Goal: Contribute content: Contribute content

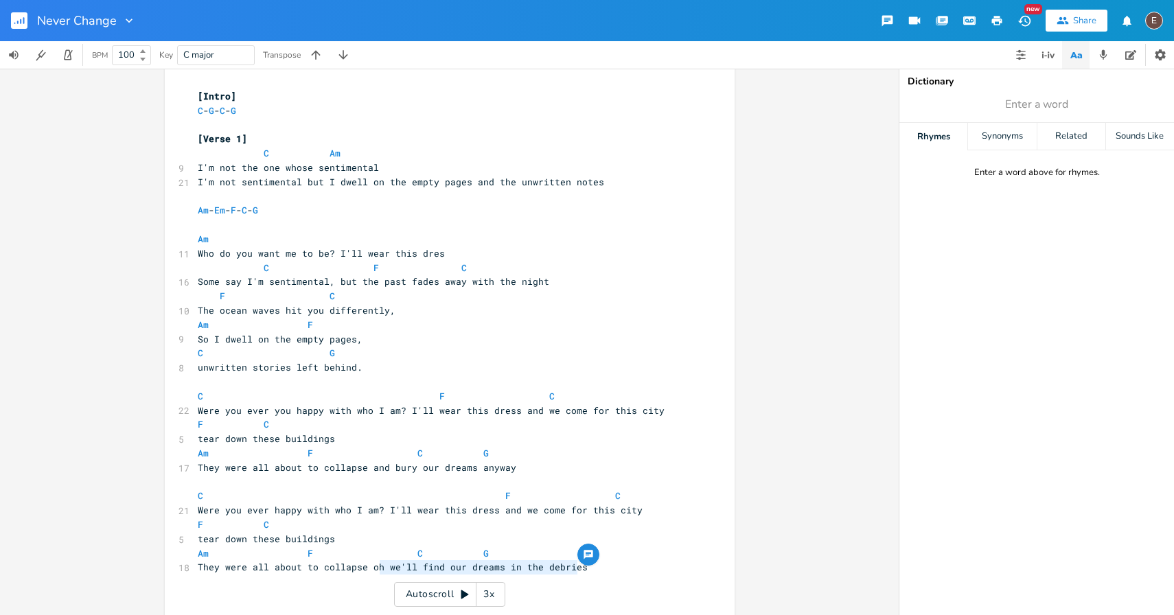
scroll to position [18, 0]
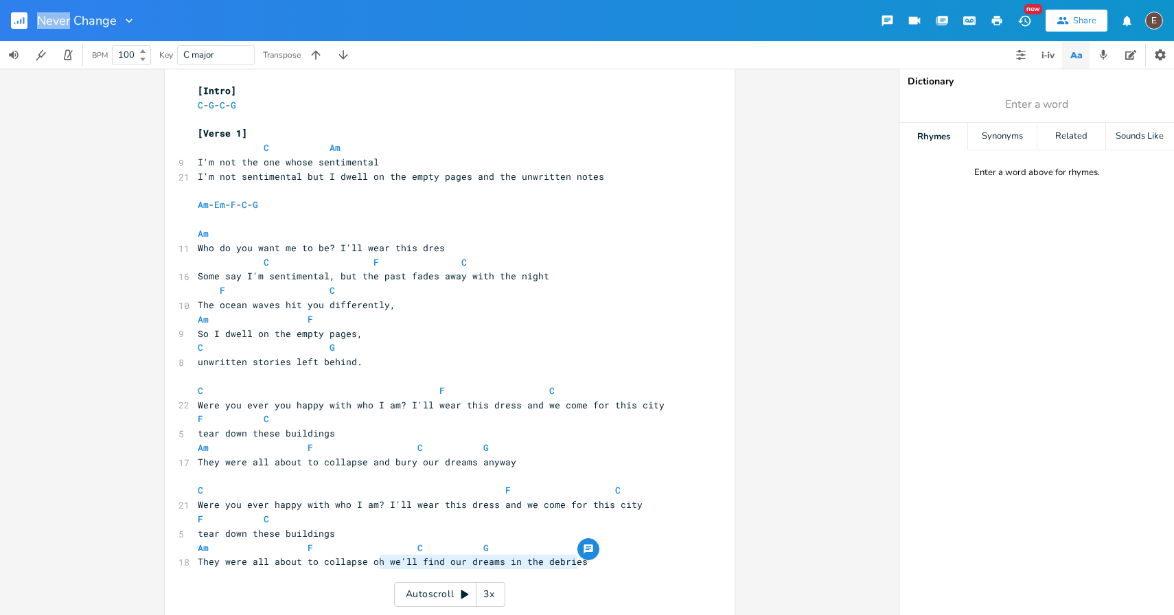
click at [14, 20] on rect "button" at bounding box center [19, 20] width 16 height 16
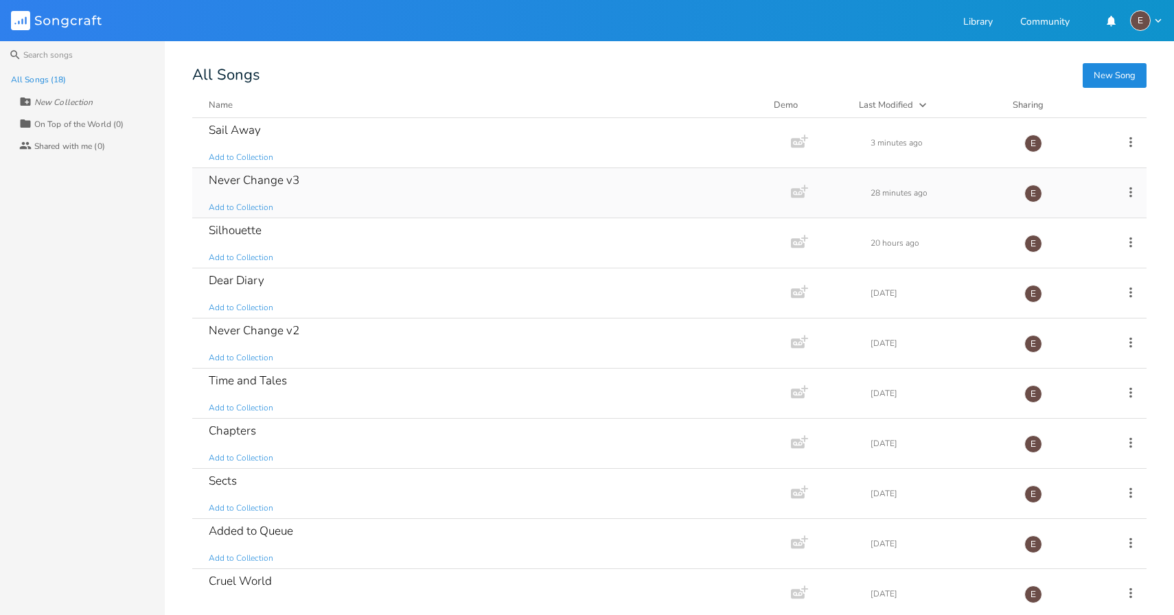
click at [373, 201] on div "Never Change v3 Add to Collection" at bounding box center [489, 192] width 560 height 49
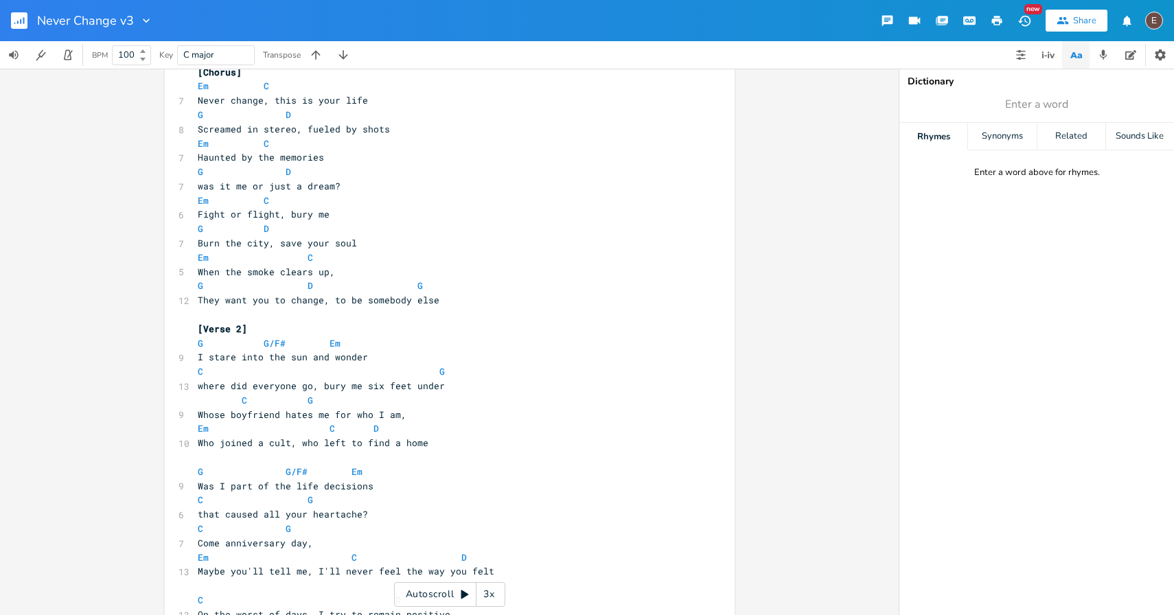
scroll to position [430, 0]
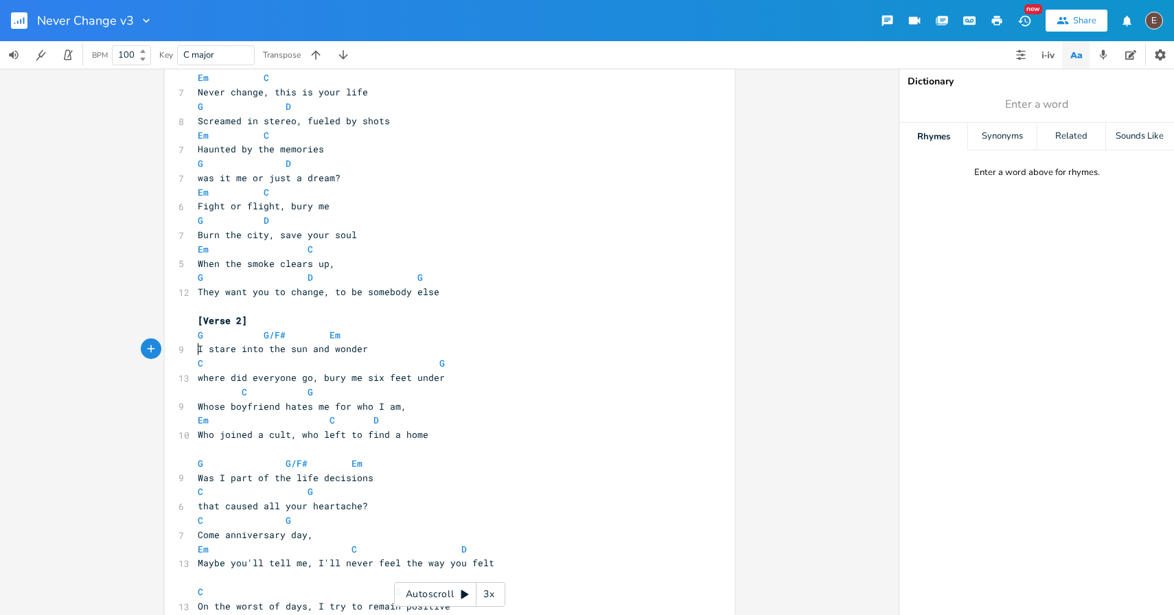
click at [198, 349] on span "I stare into the sun and wonder" at bounding box center [283, 349] width 170 height 12
type textarea "As I"
type textarea "our hopes lie in the debries,"
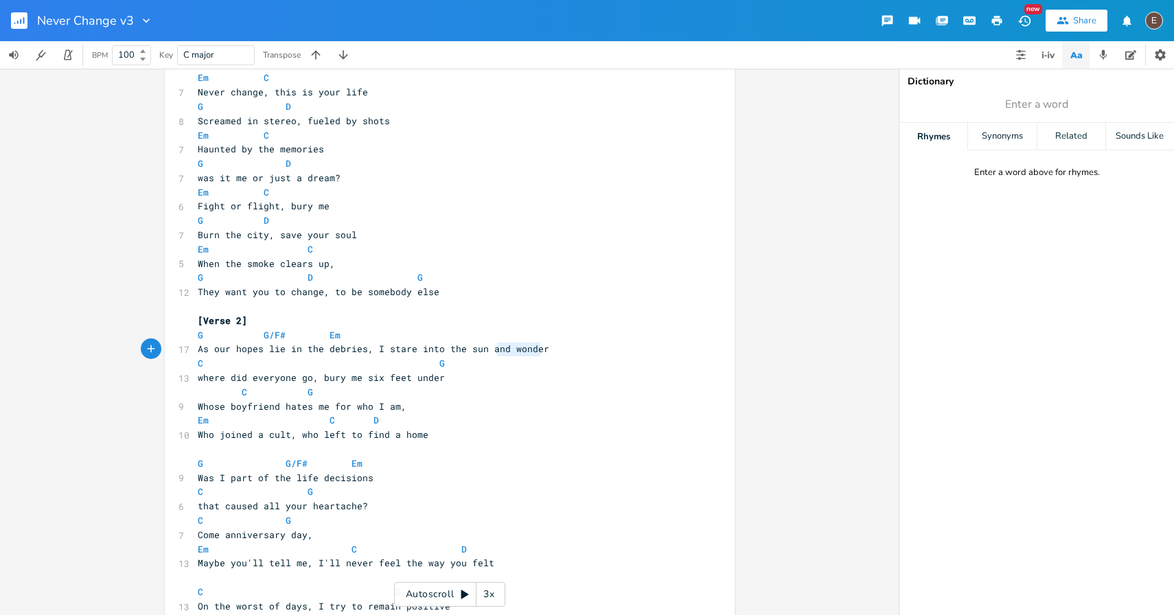
type textarea "nd wonder"
drag, startPoint x: 546, startPoint y: 347, endPoint x: 487, endPoint y: 349, distance: 59.1
click at [487, 349] on pre "As our hopes lie in the debries, I stare into the sun and wonder" at bounding box center [443, 349] width 496 height 14
drag, startPoint x: 213, startPoint y: 354, endPoint x: 191, endPoint y: 354, distance: 22.0
click at [195, 354] on pre "As our hopes lie in the debries, I stare into the sun" at bounding box center [443, 349] width 496 height 14
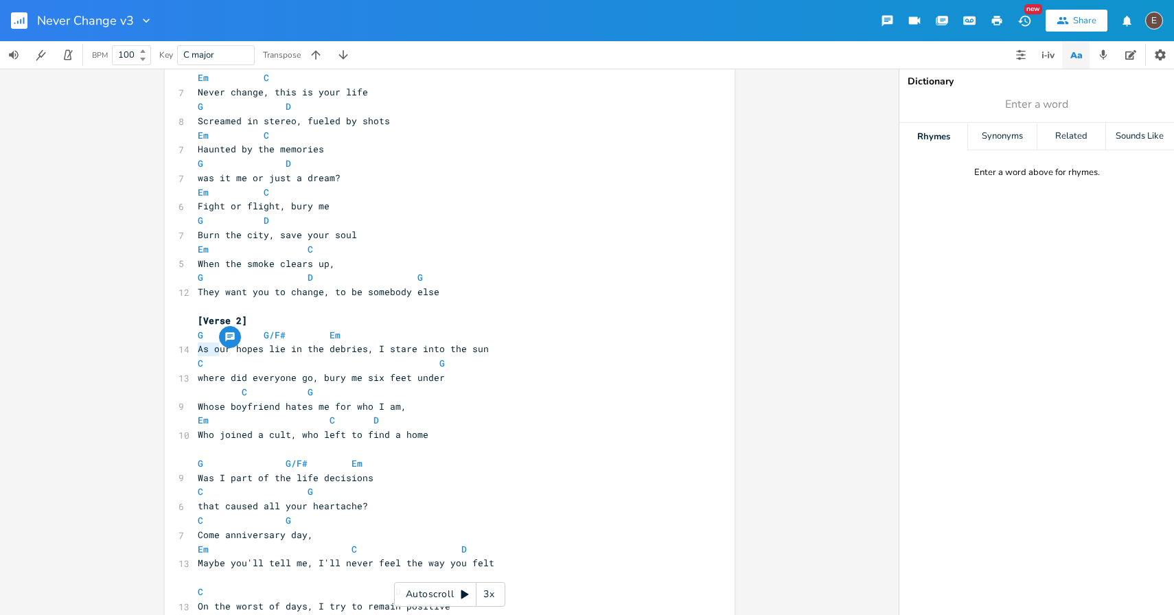
type textarea "O"
click at [259, 351] on span "Our hopes lie in the debries, I stare into the sun" at bounding box center [335, 349] width 275 height 12
type textarea "lie"
click at [259, 351] on span "Our hopes lie in the debries, I stare into the sun" at bounding box center [335, 349] width 275 height 12
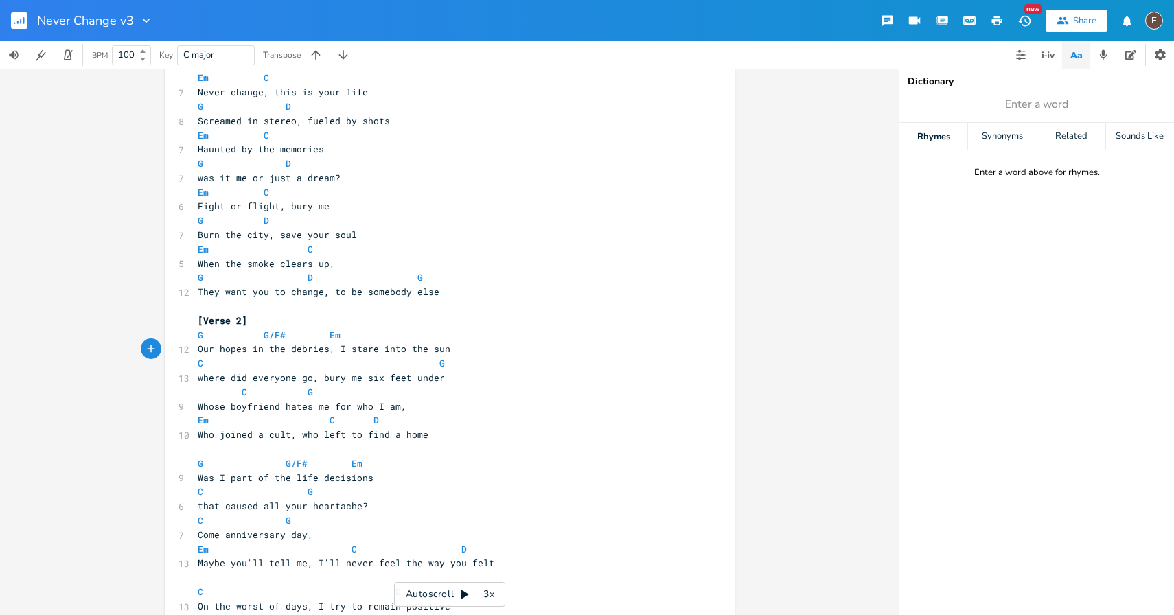
click at [200, 351] on span "Our hopes in the debries, I stare into the sun" at bounding box center [324, 349] width 253 height 12
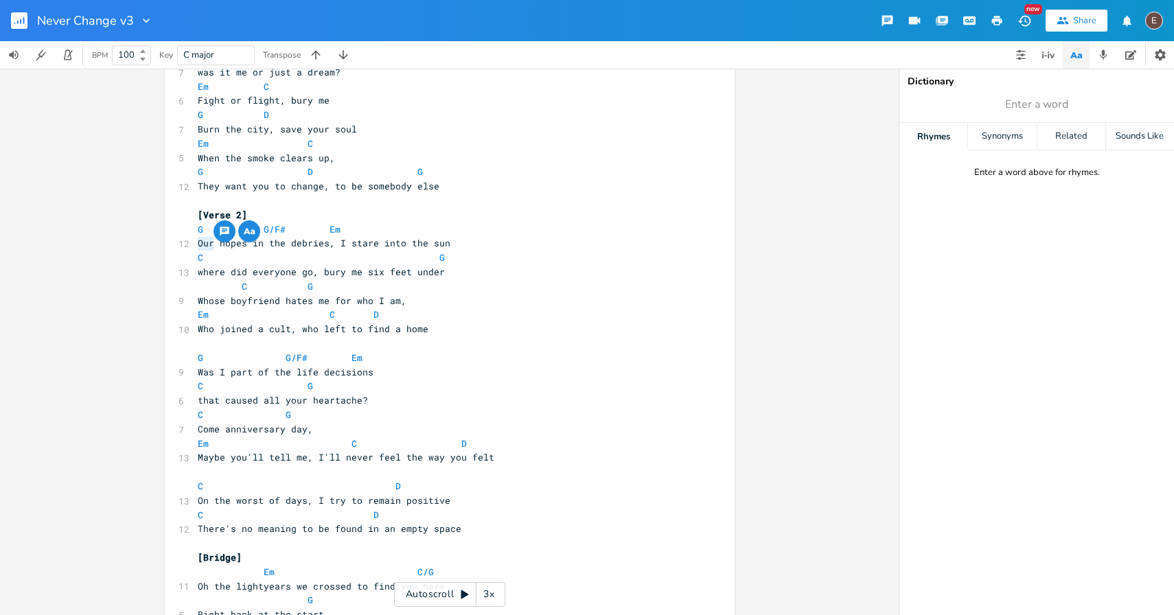
scroll to position [564, 0]
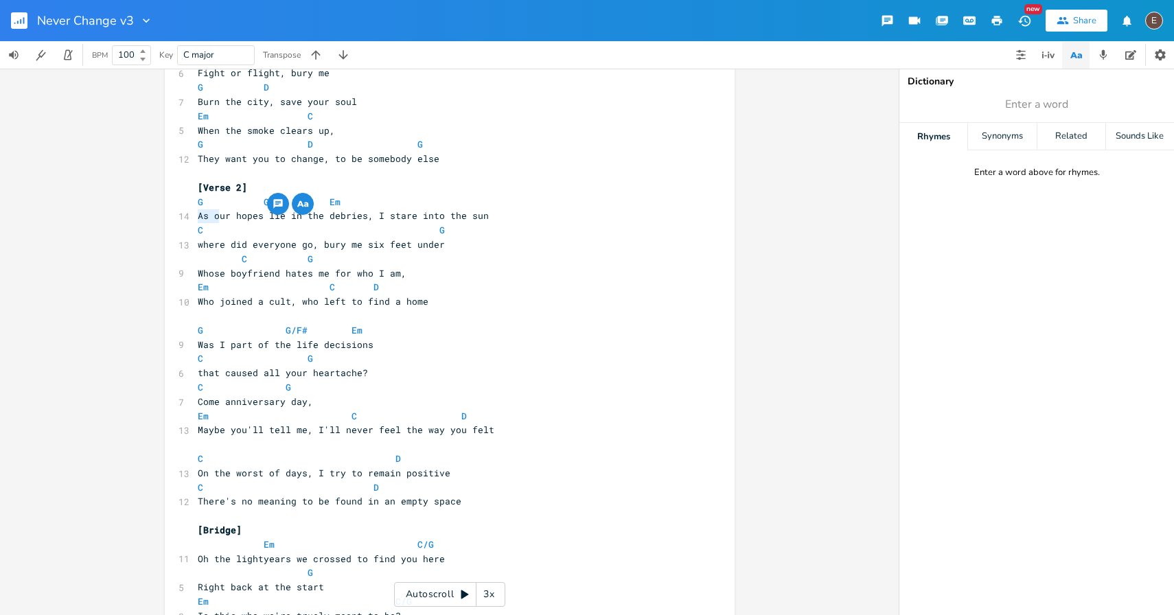
type textarea "nd wonder"
click at [400, 227] on span at bounding box center [406, 230] width 22 height 14
click at [393, 221] on pre "As I stare into the sun and wonder" at bounding box center [443, 216] width 496 height 14
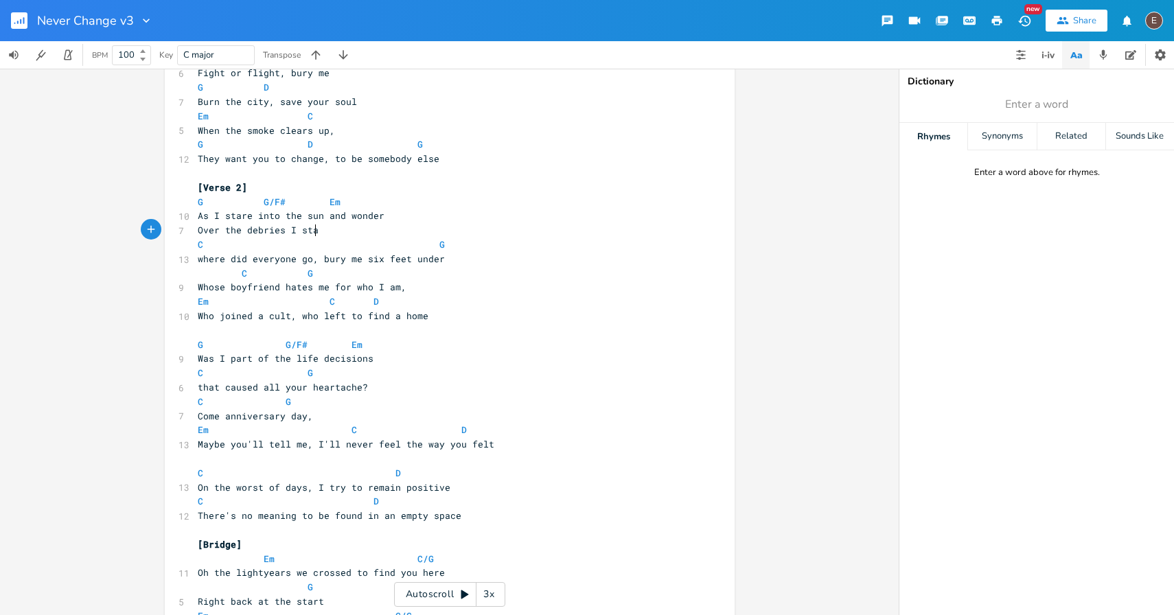
scroll to position [0, 86]
type textarea "Over the debries I stare into the sun"
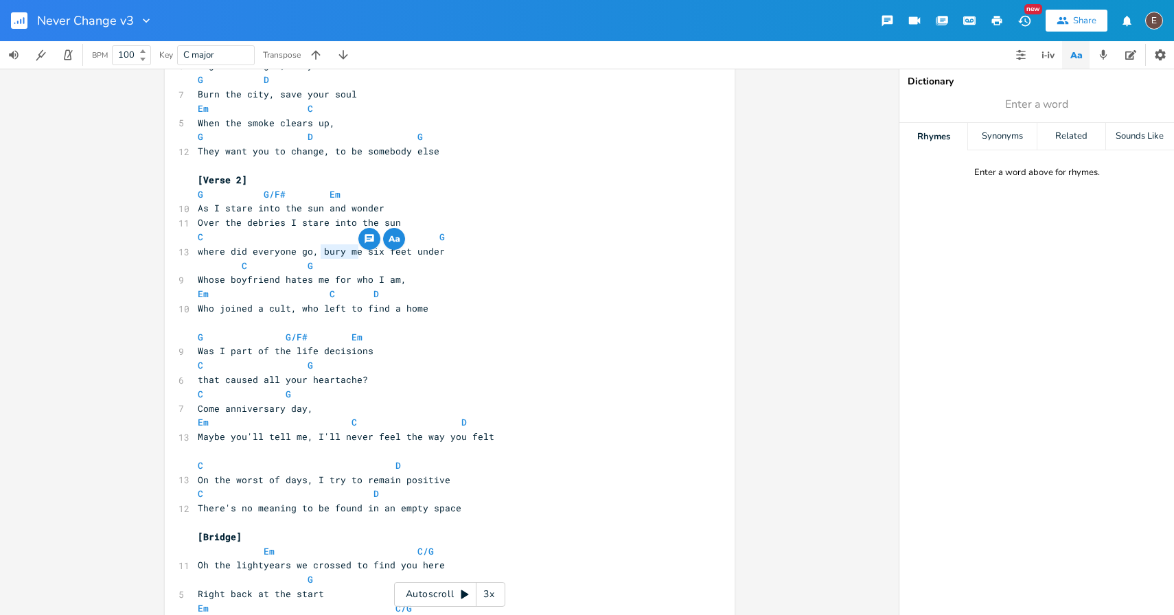
drag, startPoint x: 317, startPoint y: 250, endPoint x: 354, endPoint y: 250, distance: 36.4
click at [353, 250] on span "where did everyone go, bury me six feet under" at bounding box center [321, 251] width 247 height 12
type textarea "put me"
click at [496, 259] on pre "C G" at bounding box center [443, 266] width 496 height 14
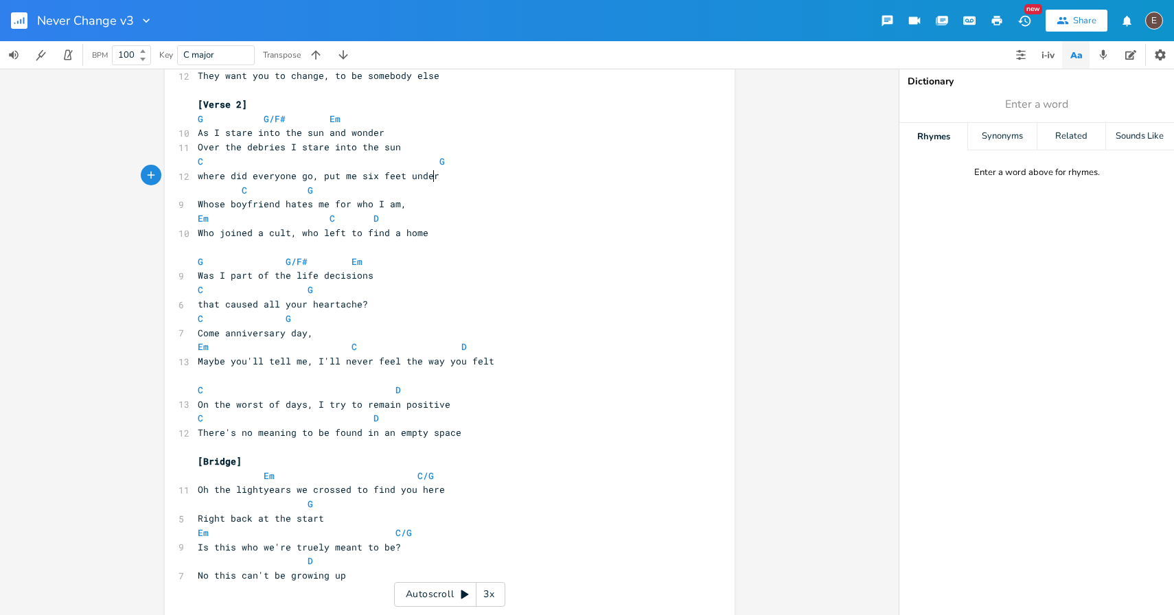
scroll to position [656, 0]
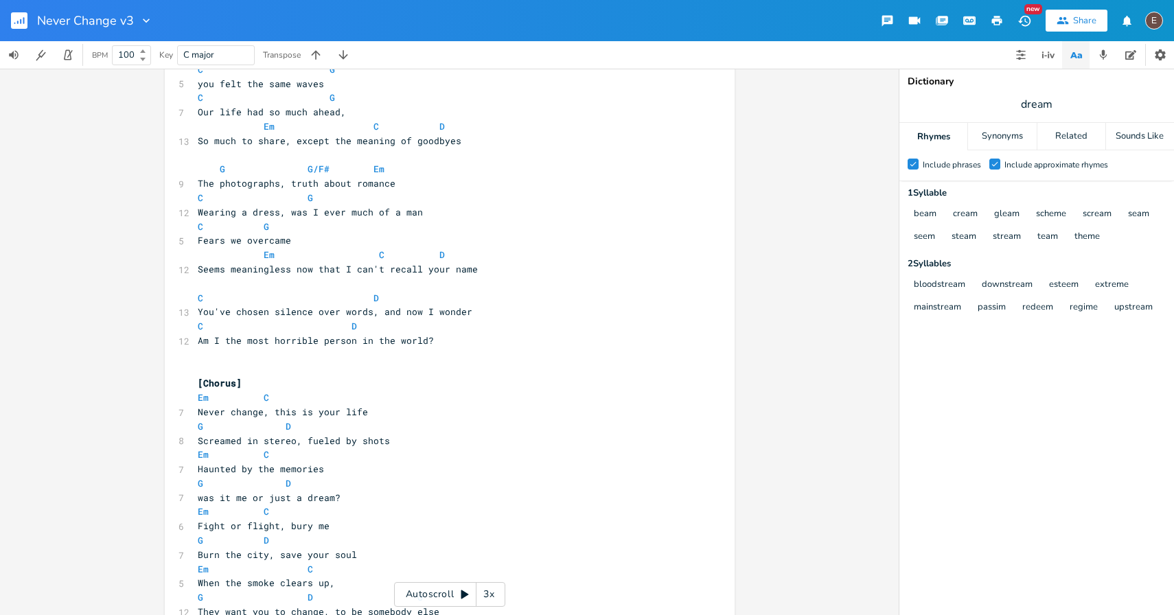
scroll to position [126, 0]
type textarea ", and now I wonder"
drag, startPoint x: 463, startPoint y: 314, endPoint x: 366, endPoint y: 314, distance: 97.5
click at [366, 314] on span "You've chosen silence over words, and now I wonder" at bounding box center [335, 311] width 275 height 12
click at [198, 340] on span "Am I the most horrible person in the world?" at bounding box center [316, 340] width 236 height 12
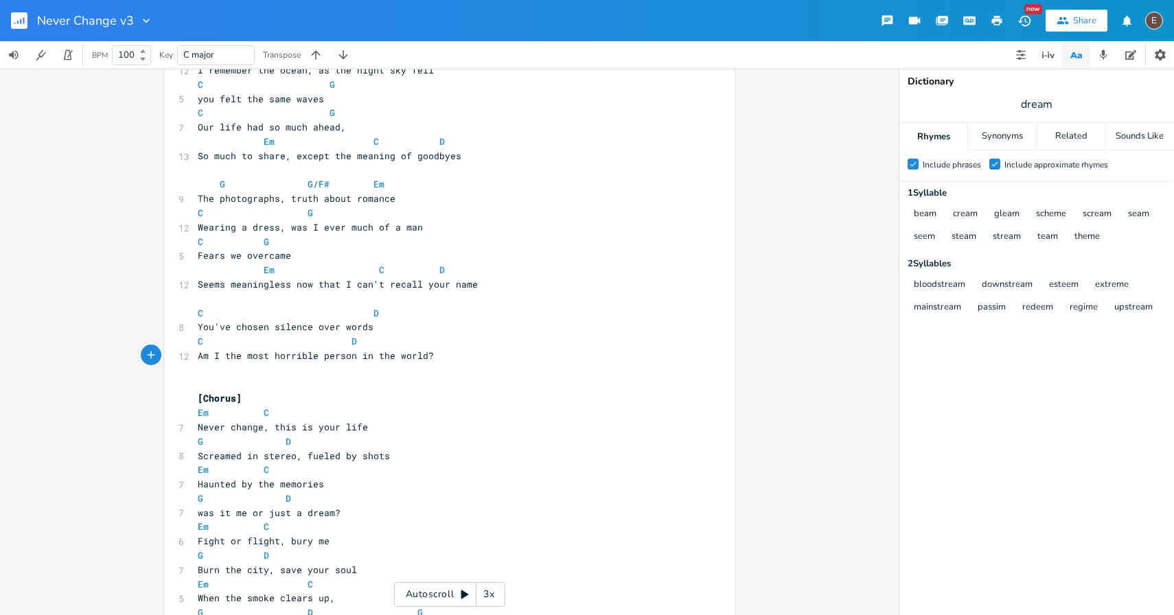
scroll to position [96, 0]
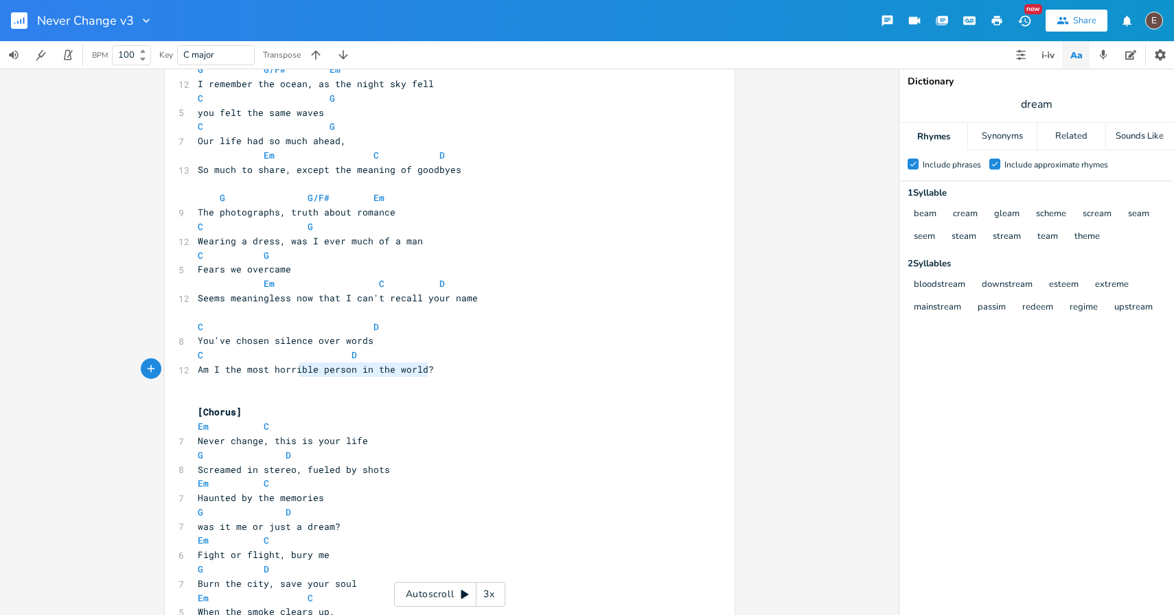
type textarea "most horrible person in the world?"
drag, startPoint x: 426, startPoint y: 369, endPoint x: 187, endPoint y: 375, distance: 238.3
click at [187, 375] on div "Am I the most horrible person in the world? xxxxxxxxxx [Intro] G - D - G - D ​ …" at bounding box center [450, 574] width 570 height 1186
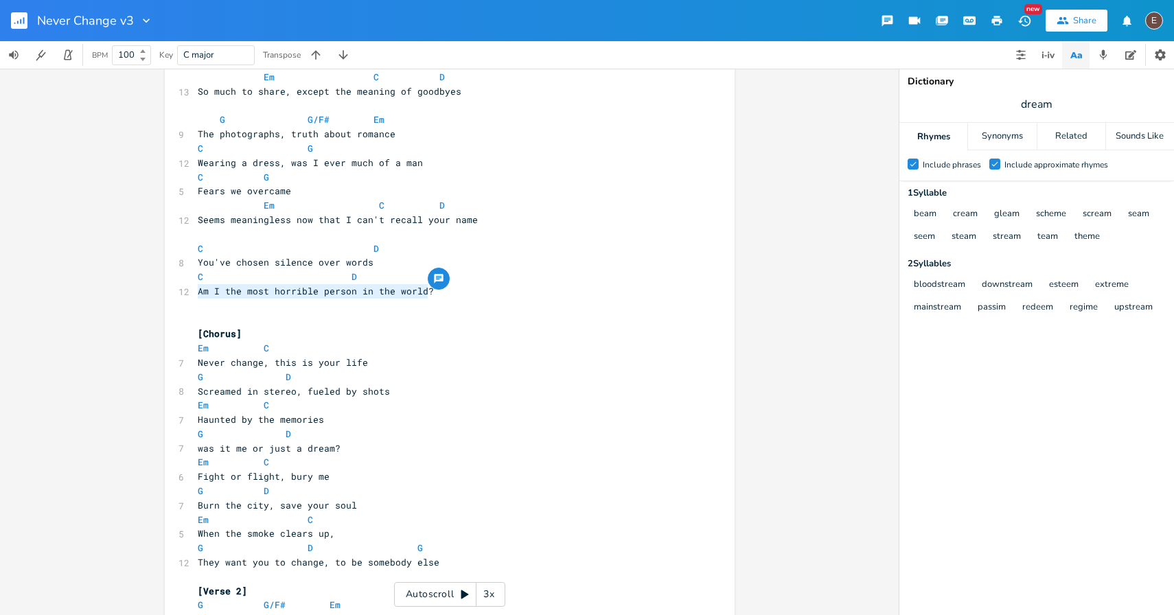
scroll to position [179, 0]
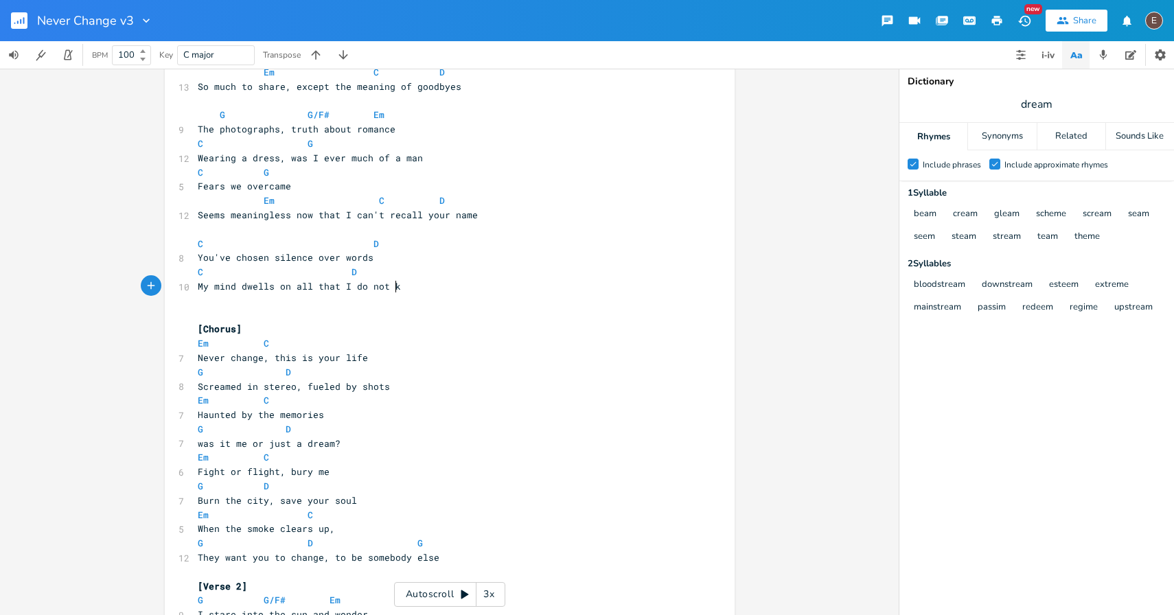
type textarea "My mind dwells on all that I do not know"
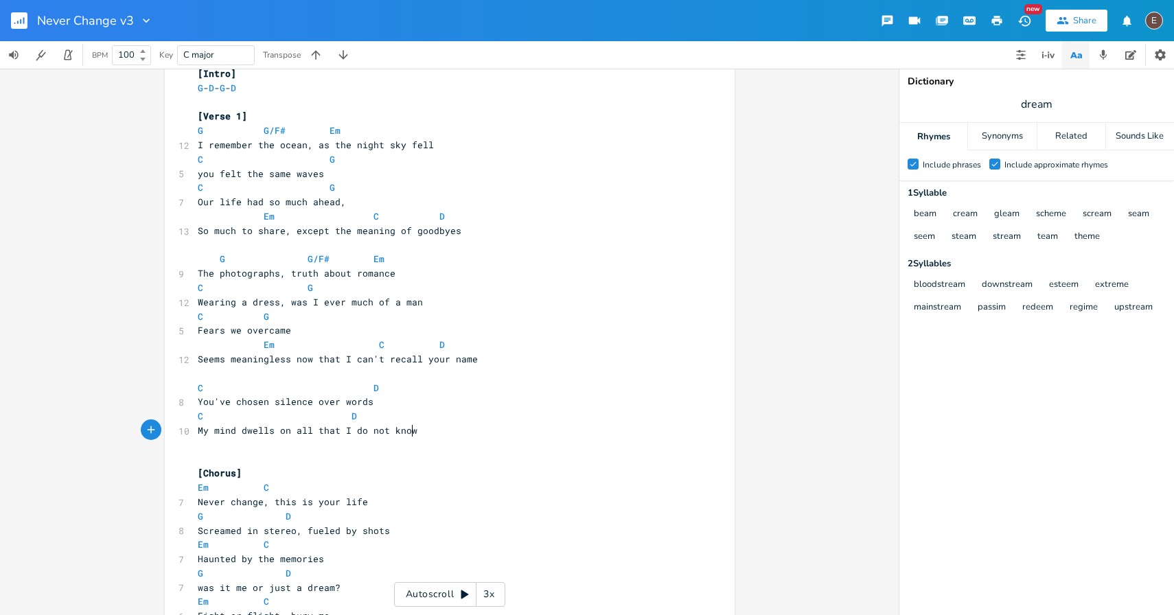
scroll to position [32, 0]
click at [340, 421] on span at bounding box center [341, 419] width 22 height 14
click at [398, 437] on span "My mind dwells on all that I do not know" at bounding box center [308, 433] width 220 height 12
type textarea "My mind dwells on all that I do not know"
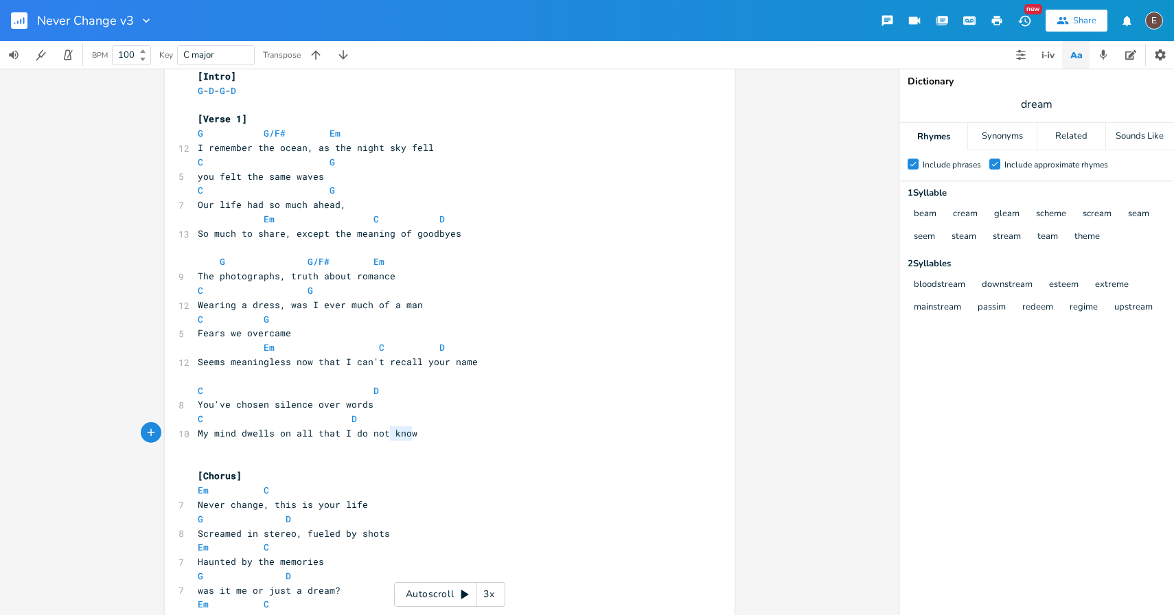
click at [398, 437] on span "My mind dwells on all that I do not know" at bounding box center [308, 433] width 220 height 12
click at [338, 405] on span "You've chosen silence over words" at bounding box center [286, 404] width 176 height 12
type textarea "You've chosen silence over words"
click at [338, 405] on span "You've chosen silence over words" at bounding box center [286, 404] width 176 height 12
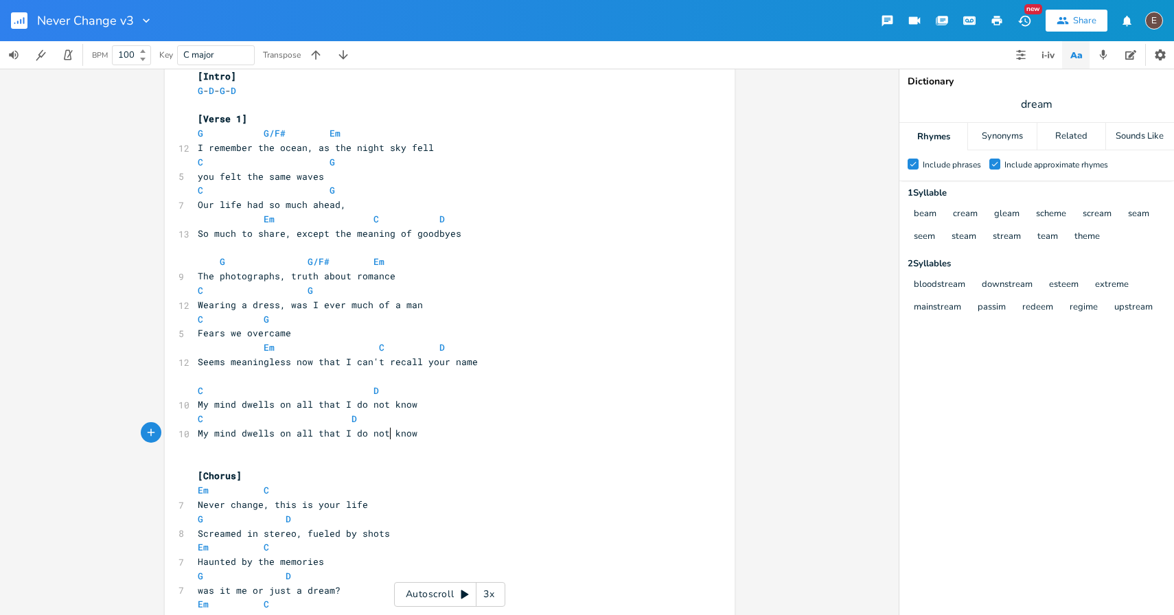
click at [384, 437] on span "My mind dwells on all that I do not know" at bounding box center [308, 433] width 220 height 12
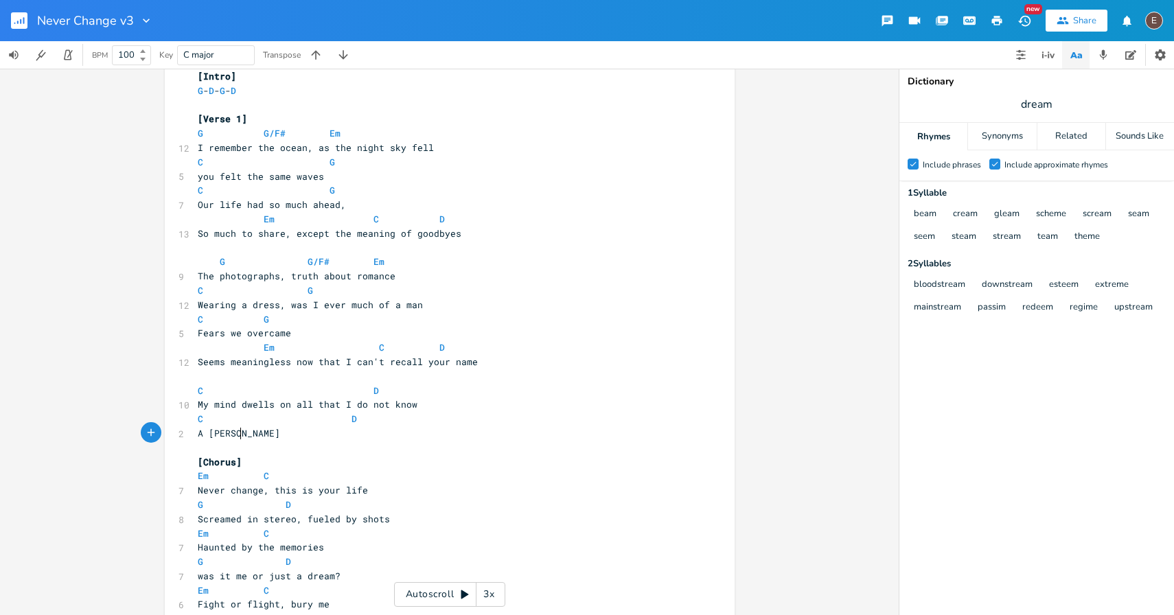
type textarea "A stranger"
click at [296, 437] on pre "A stranger" at bounding box center [443, 433] width 496 height 14
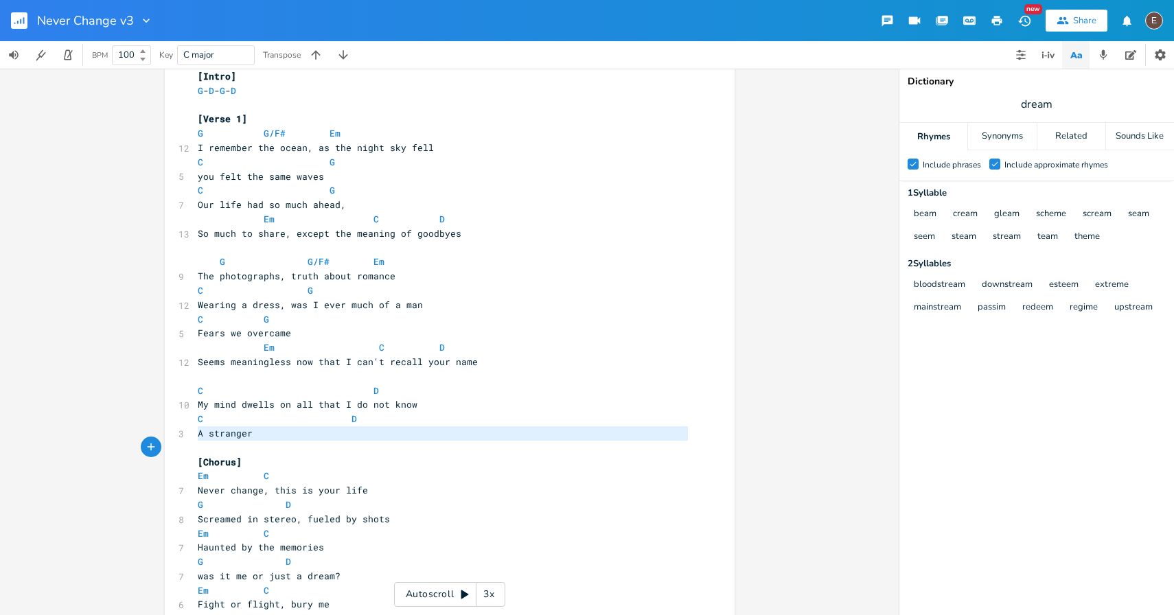
click at [296, 437] on pre "A stranger" at bounding box center [443, 433] width 496 height 14
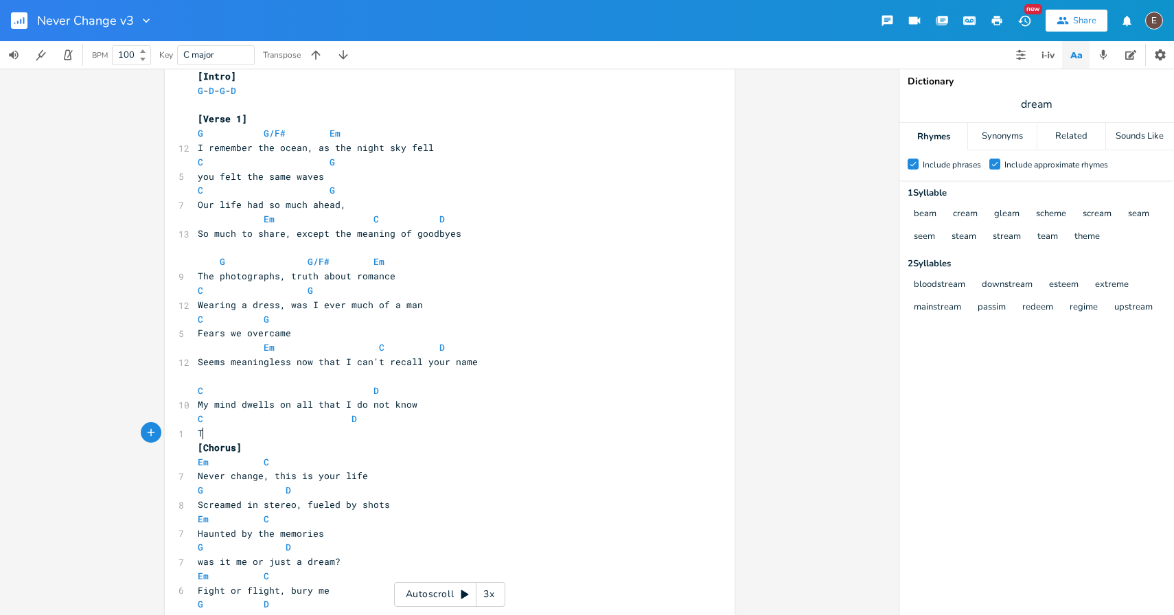
type textarea "To"
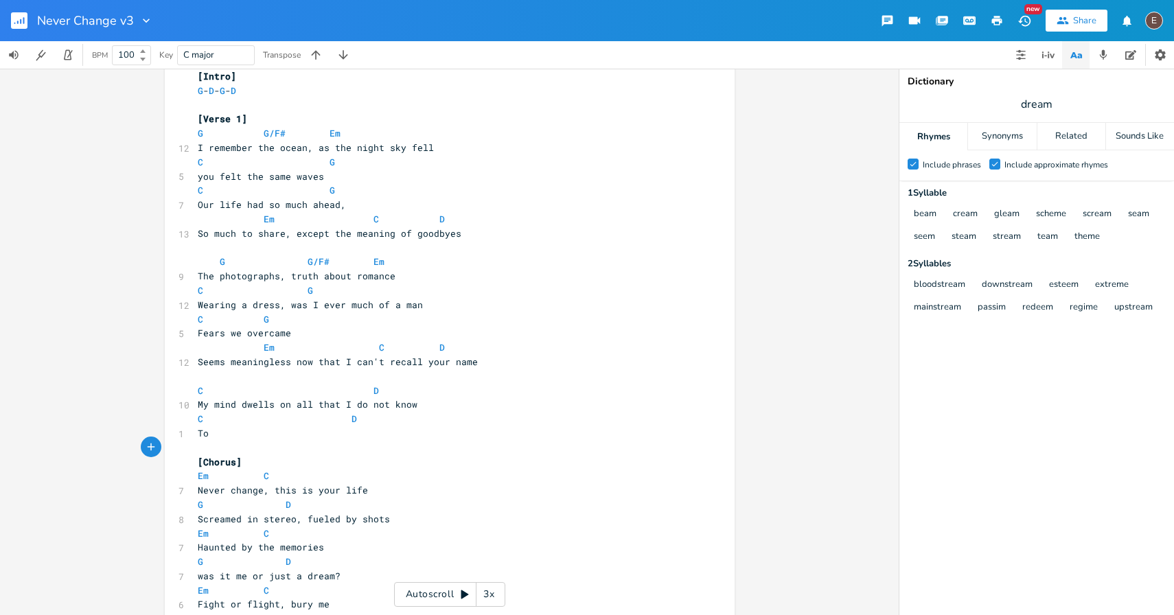
type textarea "D"
click at [295, 426] on pre "To" at bounding box center [443, 433] width 496 height 14
click at [290, 442] on pre "​" at bounding box center [443, 448] width 496 height 14
click at [271, 426] on pre "To" at bounding box center [443, 433] width 496 height 14
click at [248, 433] on pre "To" at bounding box center [443, 433] width 496 height 14
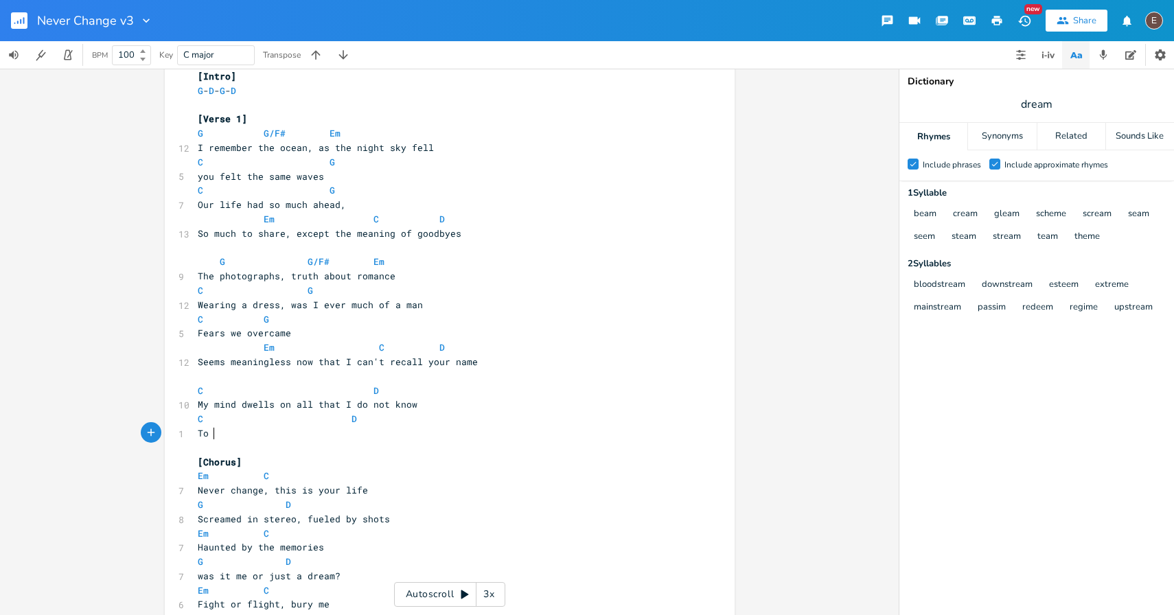
click at [248, 433] on pre "To" at bounding box center [443, 433] width 496 height 14
click at [246, 435] on pre "To" at bounding box center [443, 433] width 496 height 14
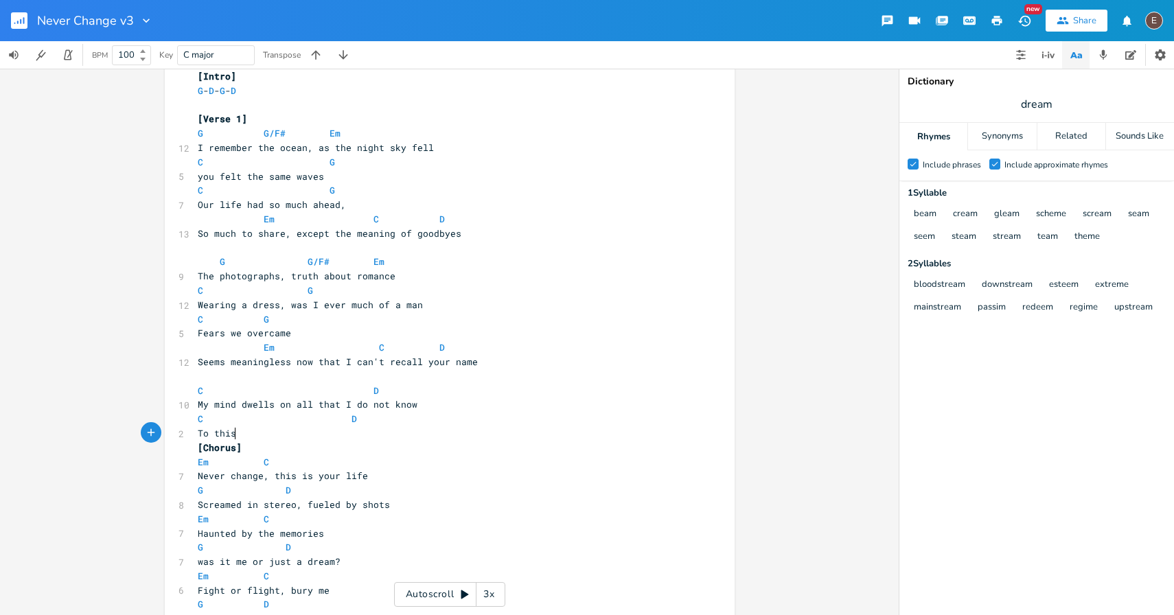
type textarea "To this"
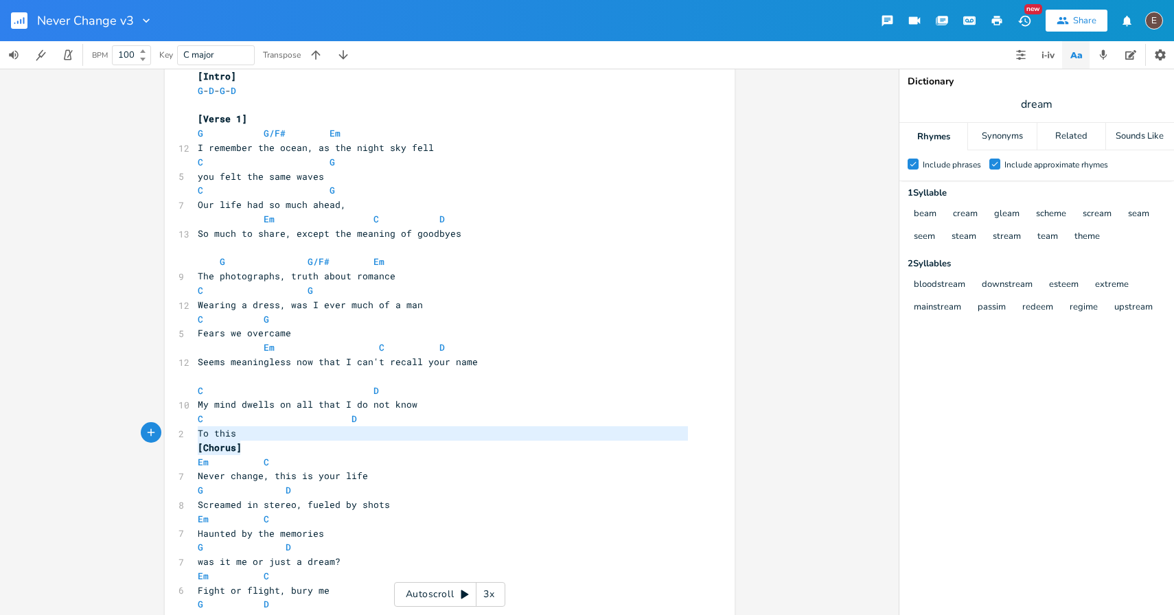
drag, startPoint x: 259, startPoint y: 443, endPoint x: 187, endPoint y: 438, distance: 71.6
click at [187, 438] on div "To this [Chorus] xxxxxxxxxx [Intro] G - D - G - D ​ [Verse 1] G G/F# Em 12 I re…" at bounding box center [450, 623] width 570 height 1157
type textarea "To this [Chorus]"
click at [216, 437] on span "To this" at bounding box center [217, 433] width 38 height 12
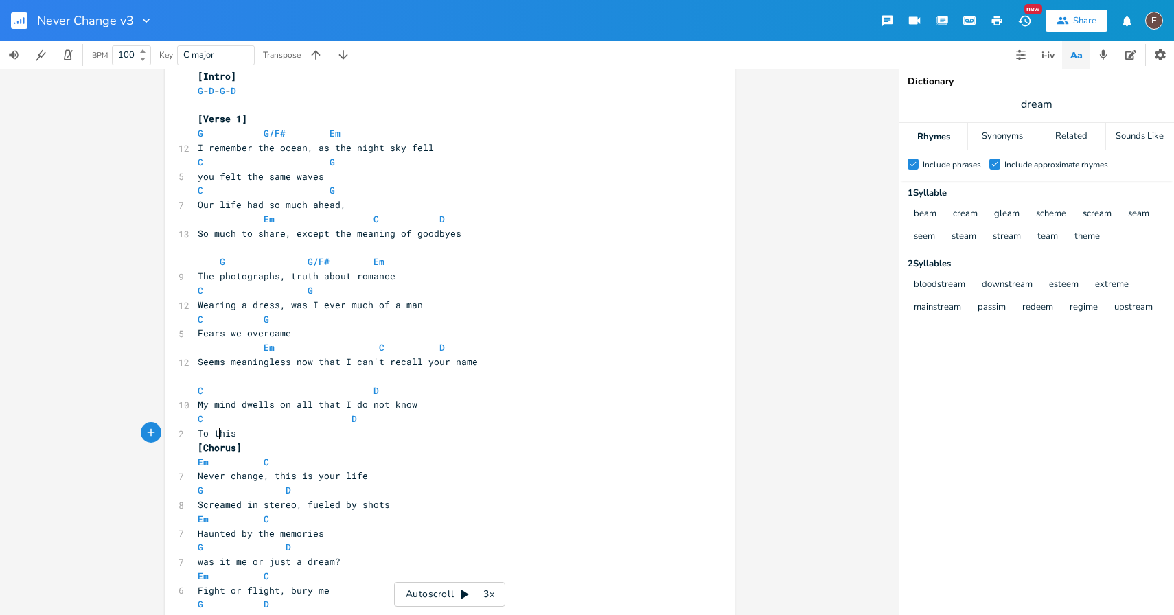
type textarea "this"
click at [216, 437] on span "To this" at bounding box center [217, 433] width 38 height 12
click at [256, 435] on pre "To this" at bounding box center [443, 433] width 496 height 14
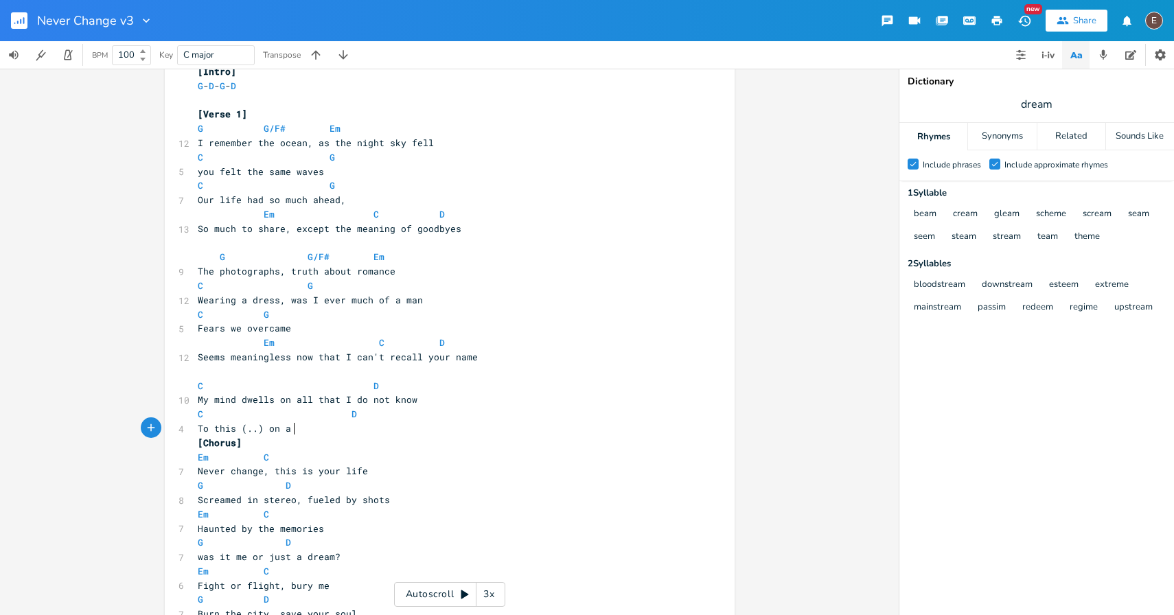
type textarea "(..) on a s"
type textarea "Saturdy"
type textarea "ay night"
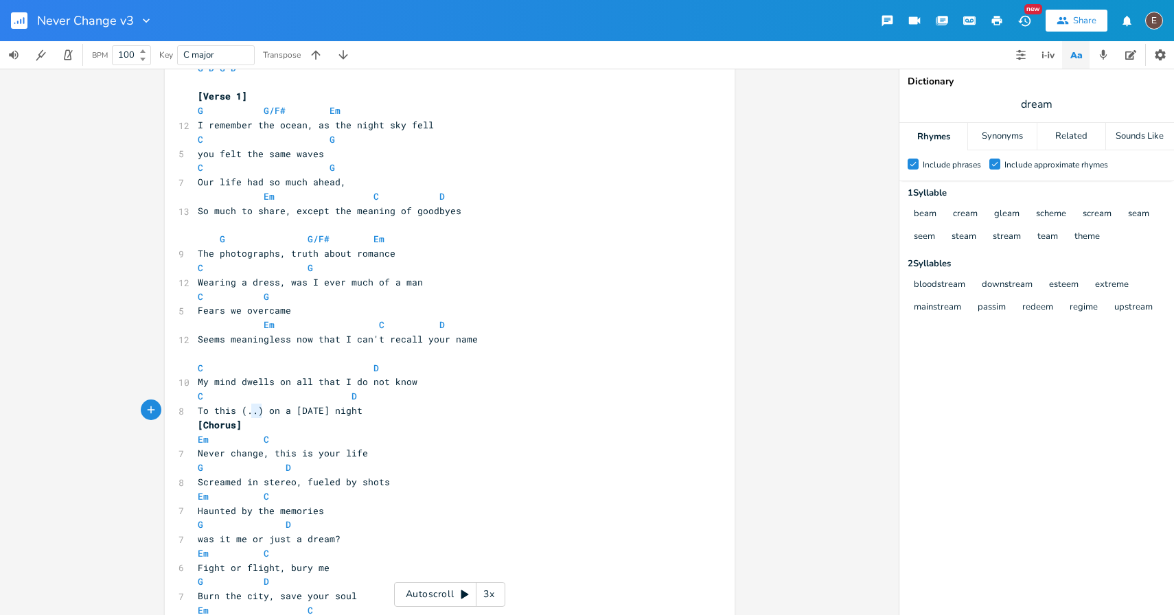
type textarea "(..)"
drag, startPoint x: 259, startPoint y: 415, endPoint x: 234, endPoint y: 416, distance: 25.4
click at [234, 416] on span "To this (..) on a Saturday night" at bounding box center [280, 410] width 165 height 12
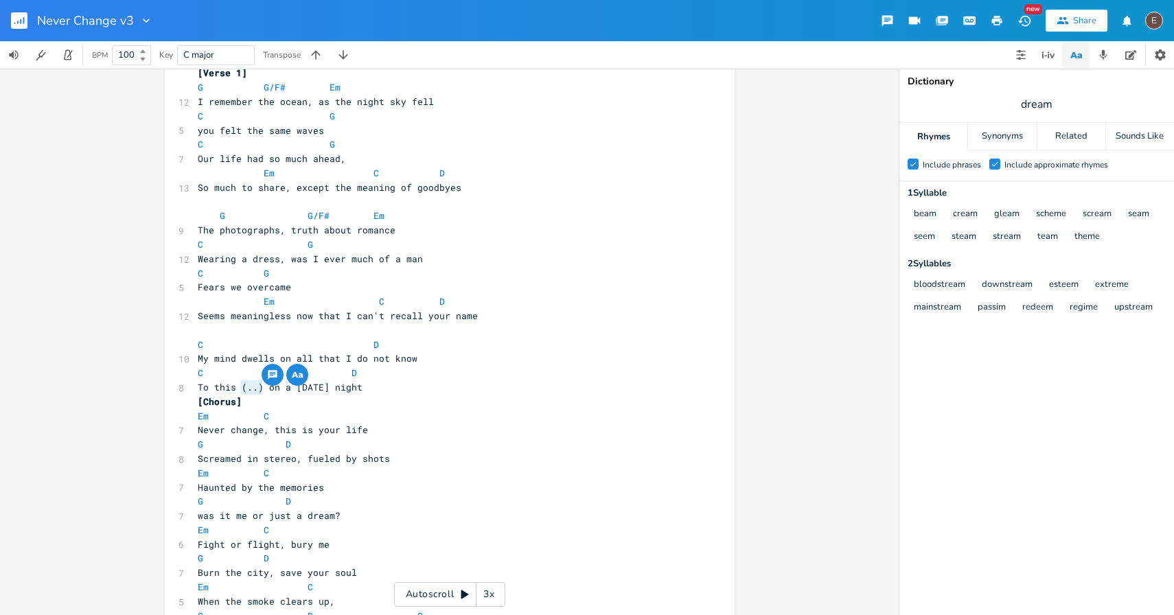
scroll to position [91, 0]
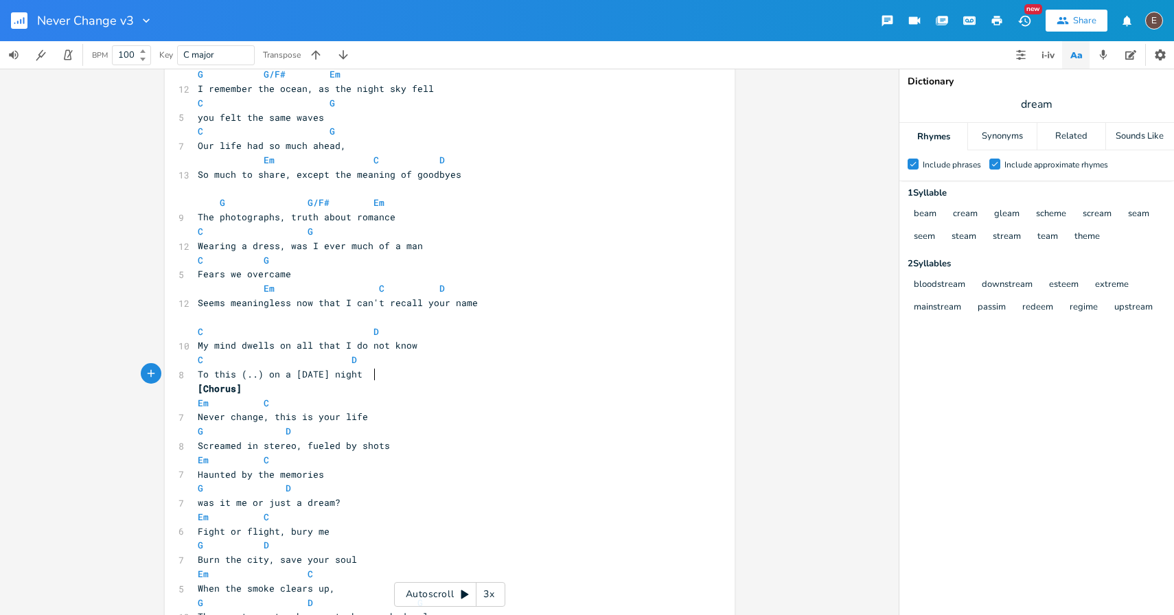
click at [400, 380] on pre "To this (..) on a Saturday night" at bounding box center [443, 374] width 496 height 14
type textarea "]"
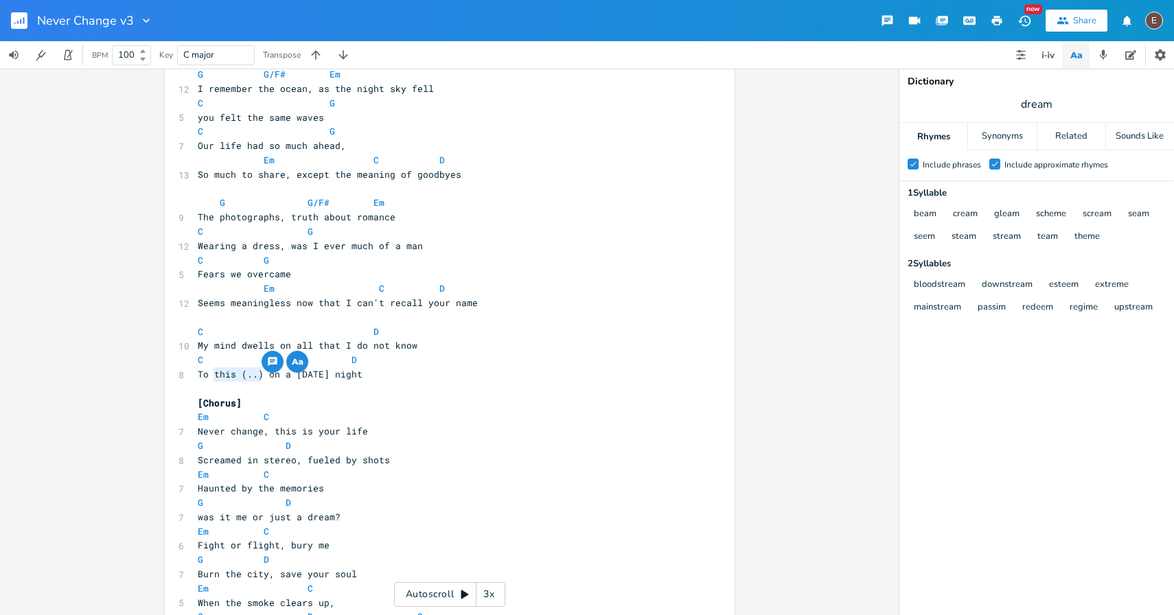
drag, startPoint x: 259, startPoint y: 375, endPoint x: 212, endPoint y: 379, distance: 46.9
click at [212, 379] on span "To this (..) on a Saturday night" at bounding box center [280, 374] width 165 height 12
type textarea "=="
type textarea "what I heard"
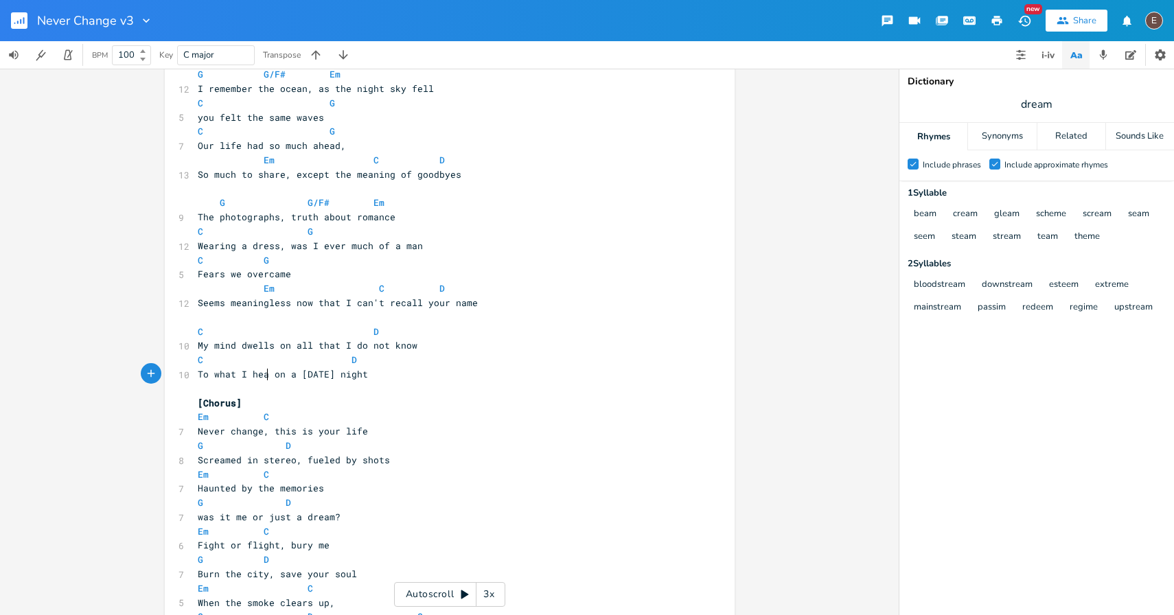
scroll to position [0, 51]
click at [303, 380] on span "To what I heard on a Saturday night" at bounding box center [288, 374] width 181 height 12
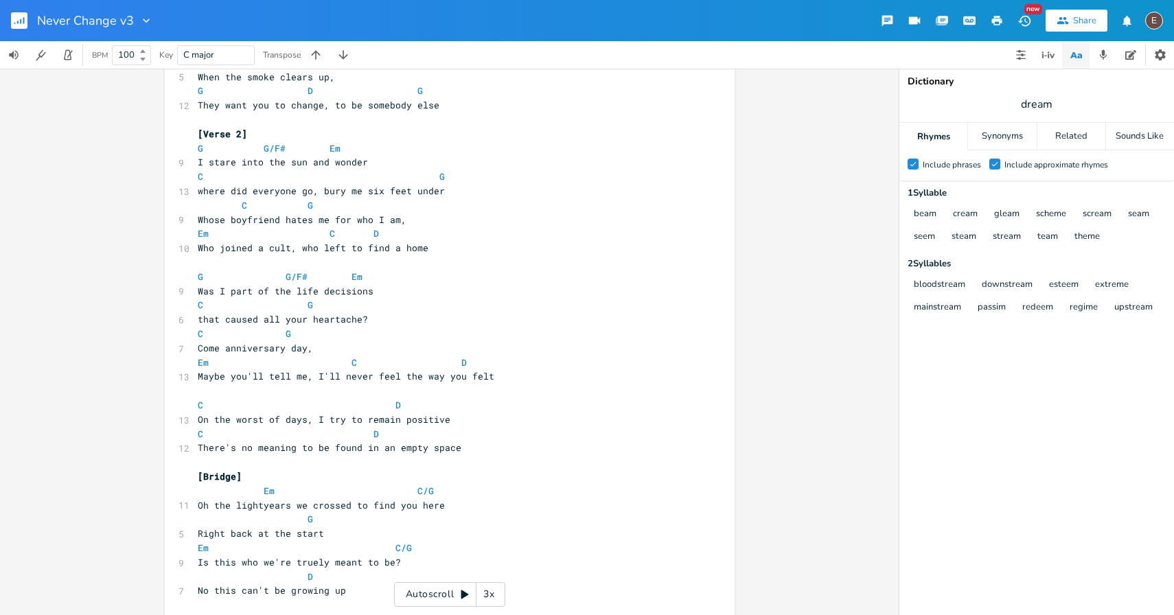
scroll to position [642, 0]
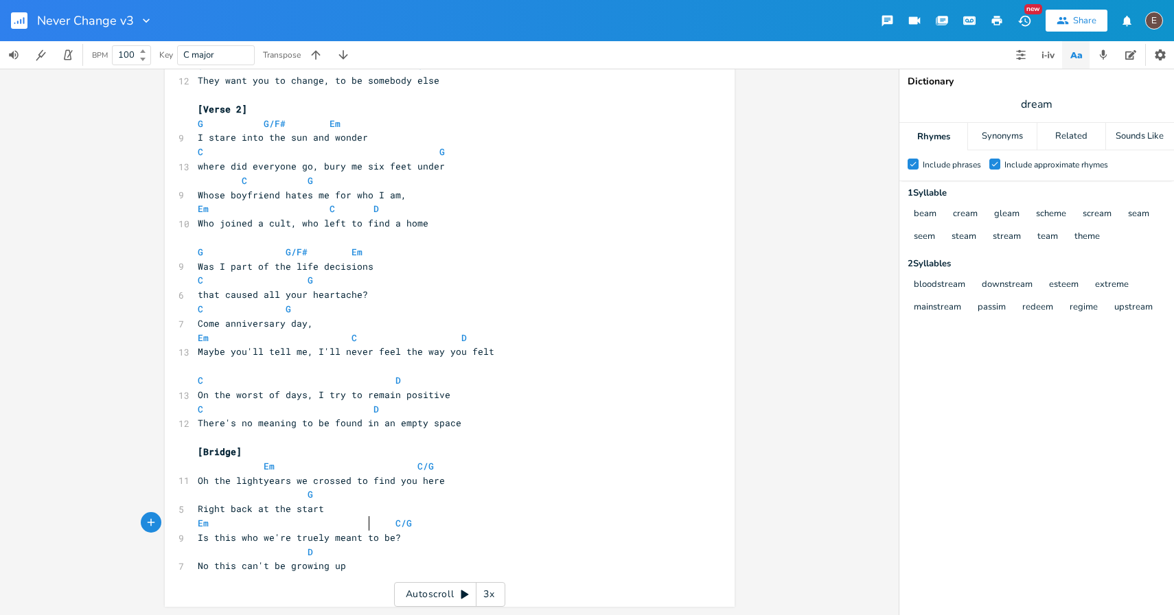
click at [373, 524] on span at bounding box center [384, 523] width 22 height 14
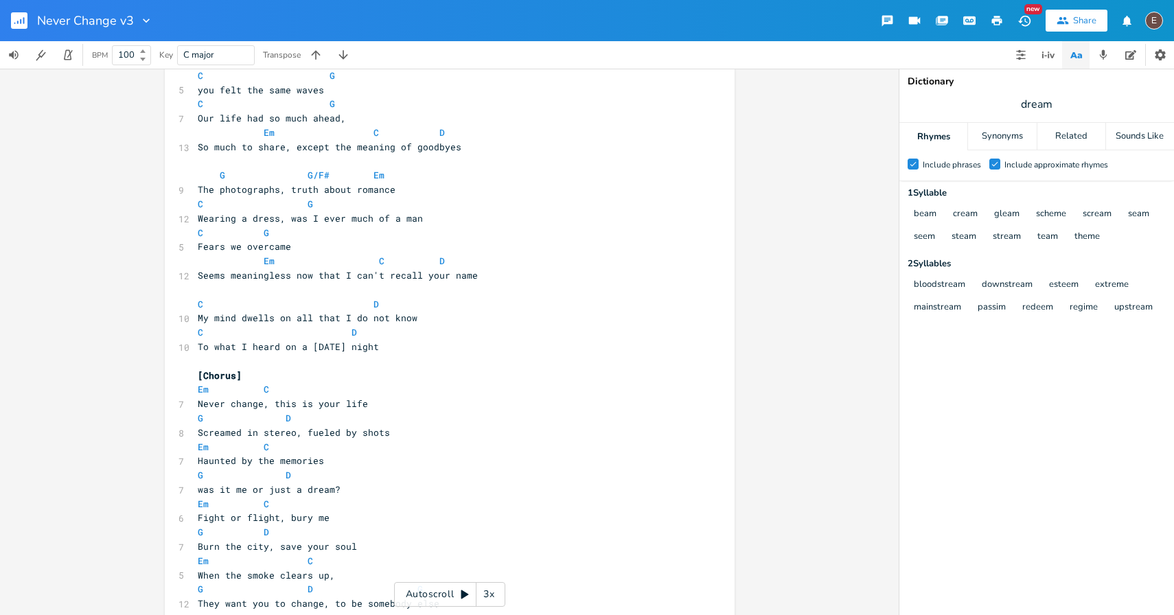
scroll to position [0, 0]
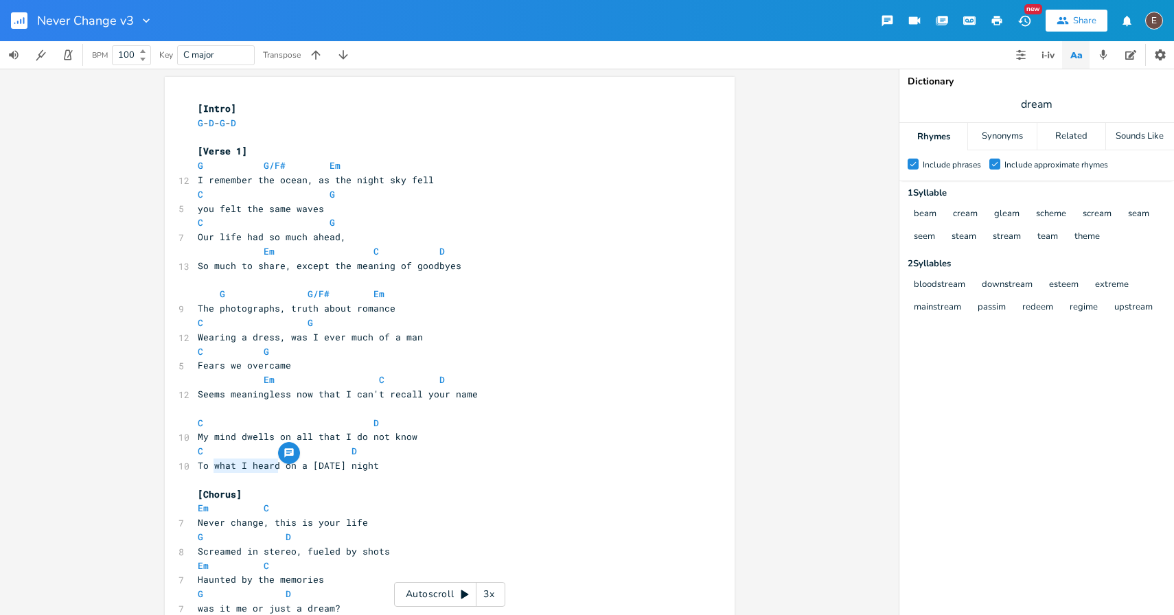
drag, startPoint x: 274, startPoint y: 467, endPoint x: 211, endPoint y: 468, distance: 62.5
click at [211, 468] on span "To what I heard on a Saturday night" at bounding box center [288, 465] width 181 height 12
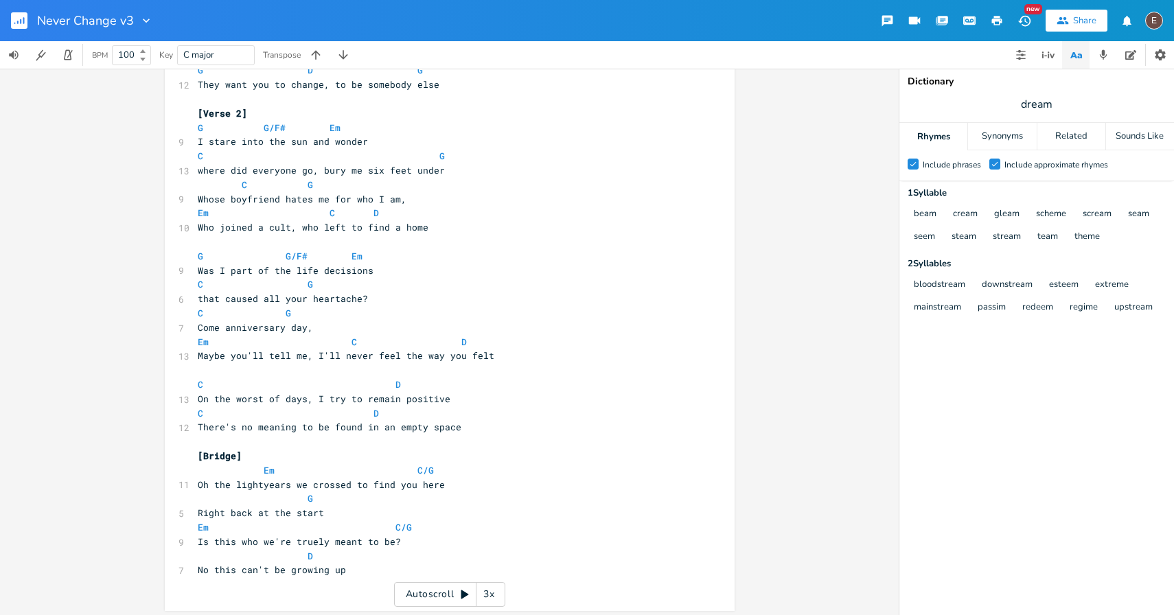
scroll to position [642, 0]
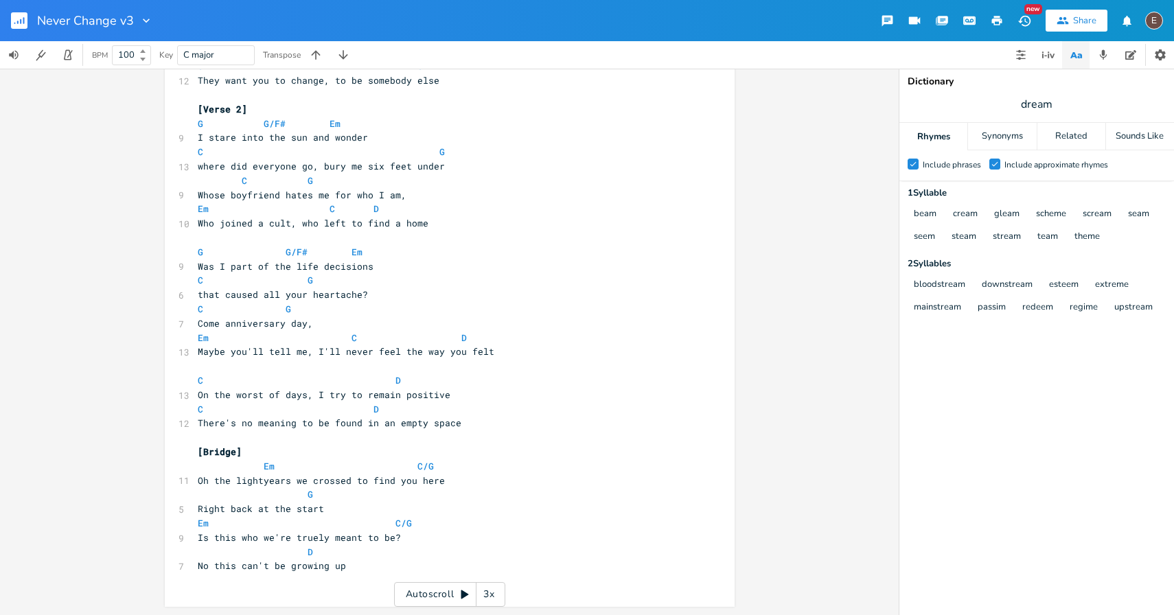
type textarea "years ago"
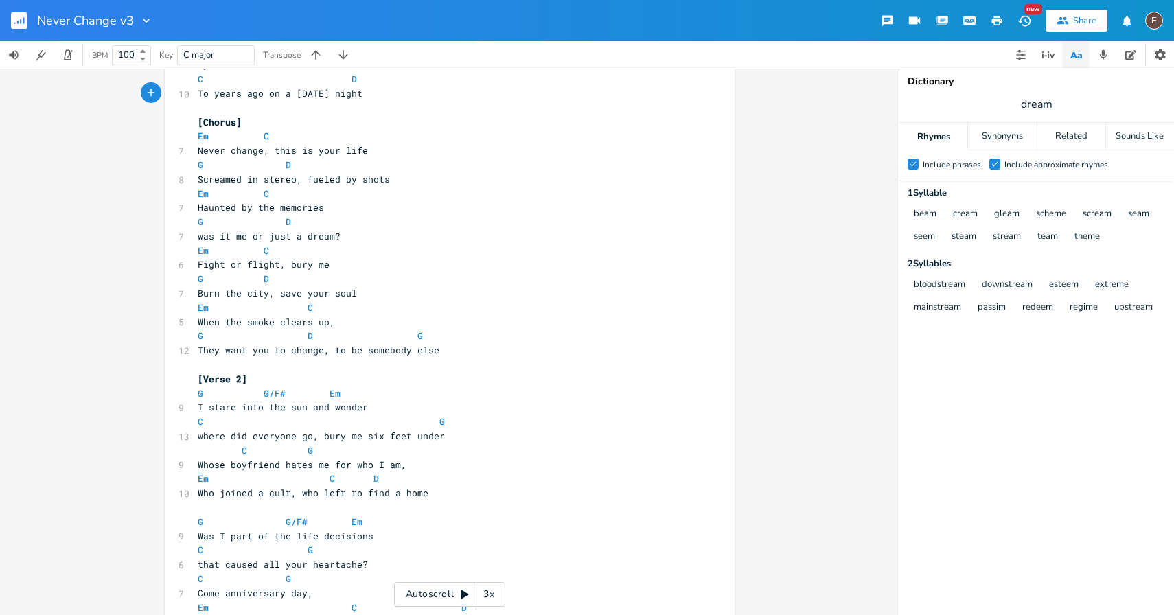
click at [23, 21] on rect "button" at bounding box center [19, 20] width 16 height 16
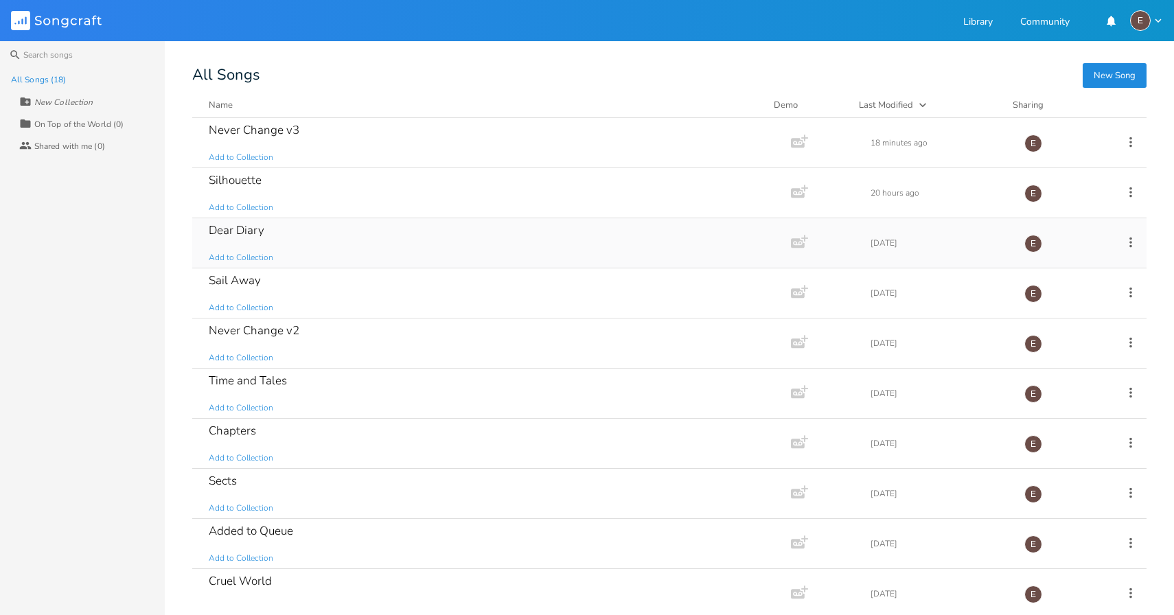
click at [459, 252] on div "Dear Diary Add to Collection" at bounding box center [489, 242] width 560 height 49
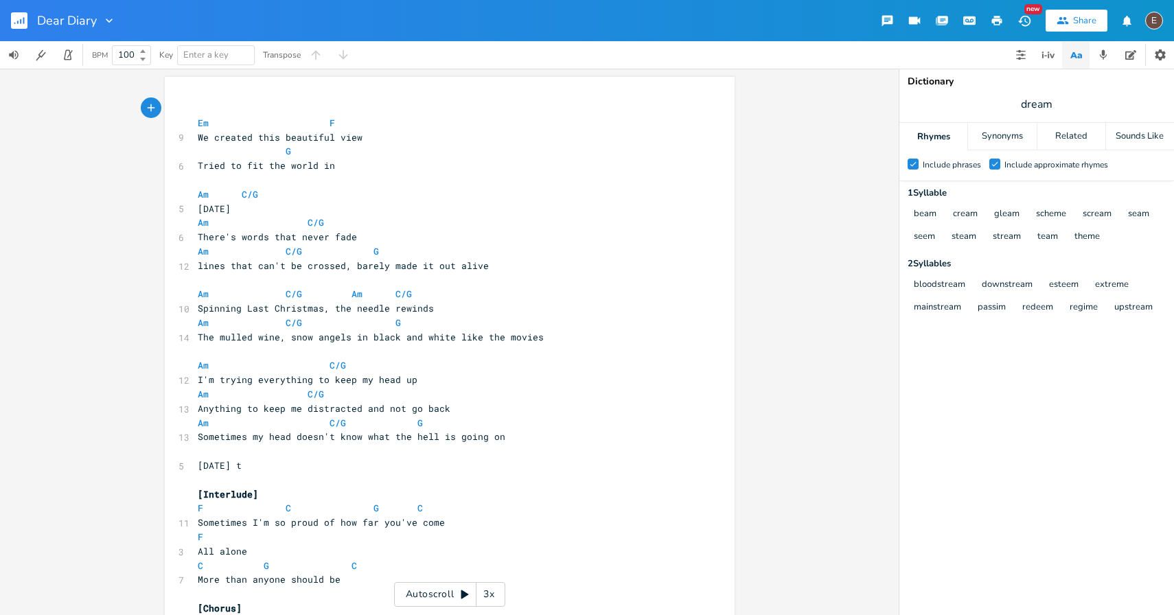
click at [16, 23] on rect "button" at bounding box center [19, 20] width 16 height 16
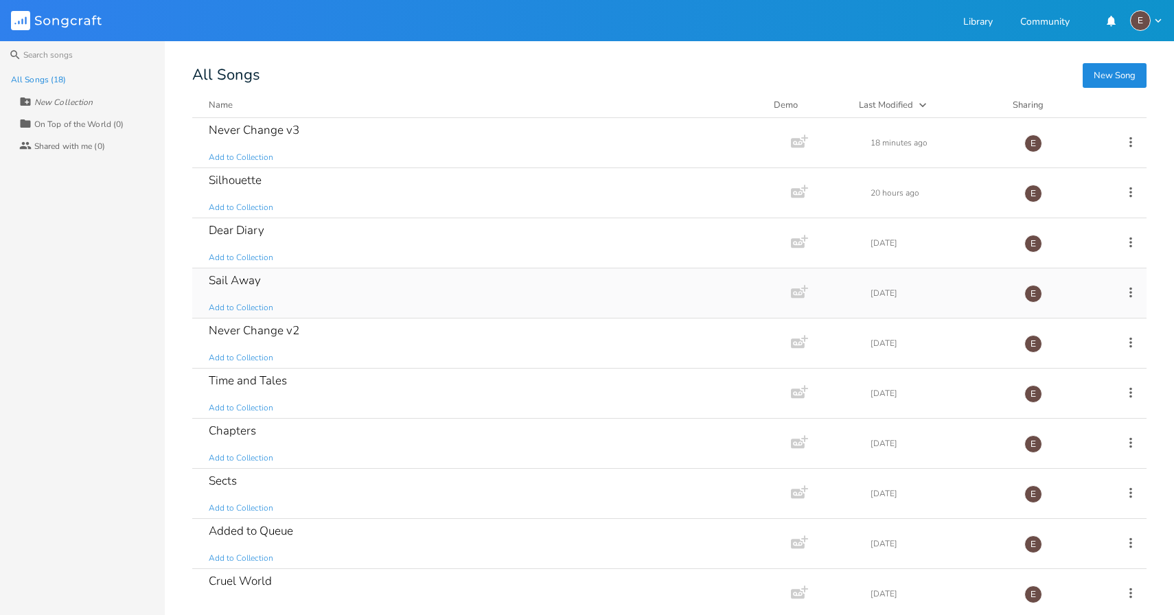
click at [356, 275] on div "Sail Away Add to Collection" at bounding box center [489, 292] width 560 height 49
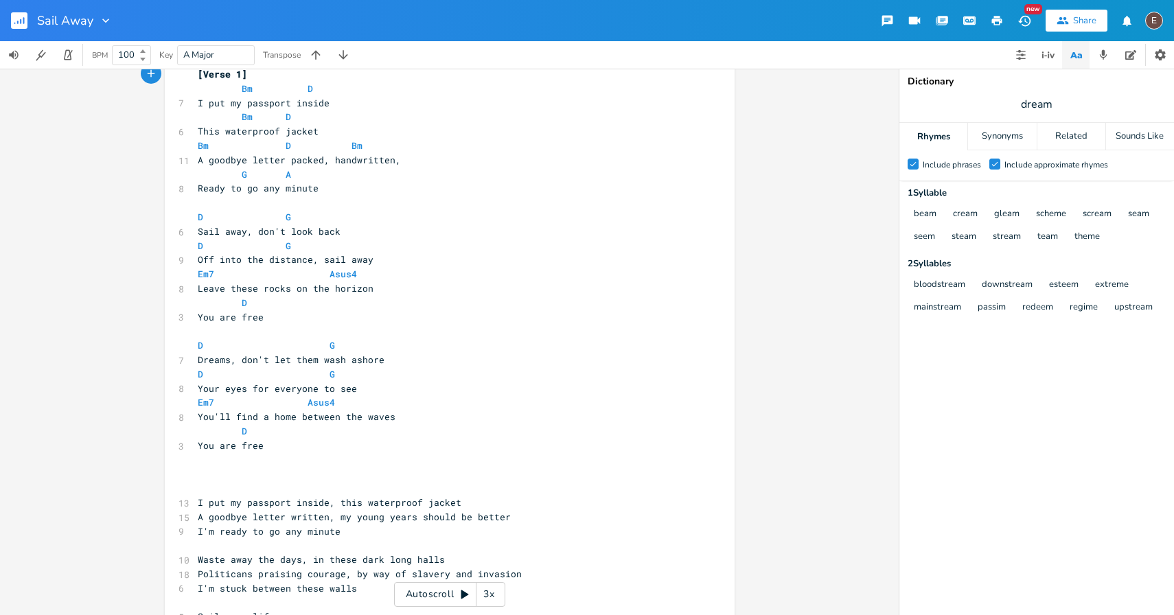
scroll to position [35, 0]
click at [294, 360] on span "Dreams, don't let them wash ashore" at bounding box center [291, 359] width 187 height 12
type textarea "them"
click at [294, 360] on span "Dreams, don't let them wash ashore" at bounding box center [291, 359] width 187 height 12
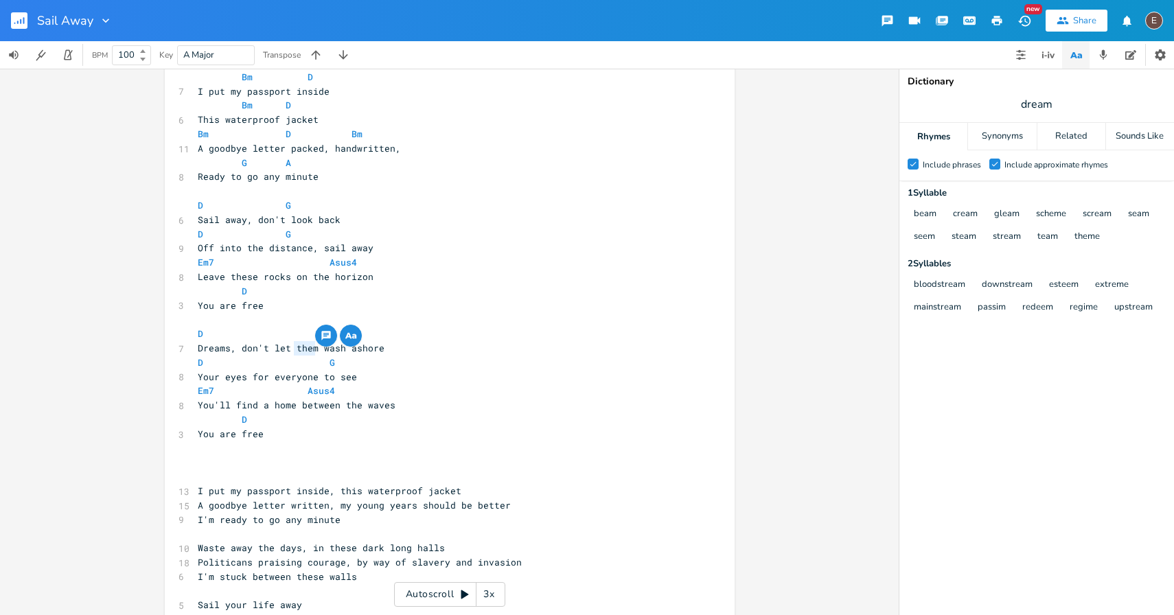
scroll to position [47, 0]
click at [570, 30] on div "Sail Away New Share E" at bounding box center [587, 20] width 1174 height 41
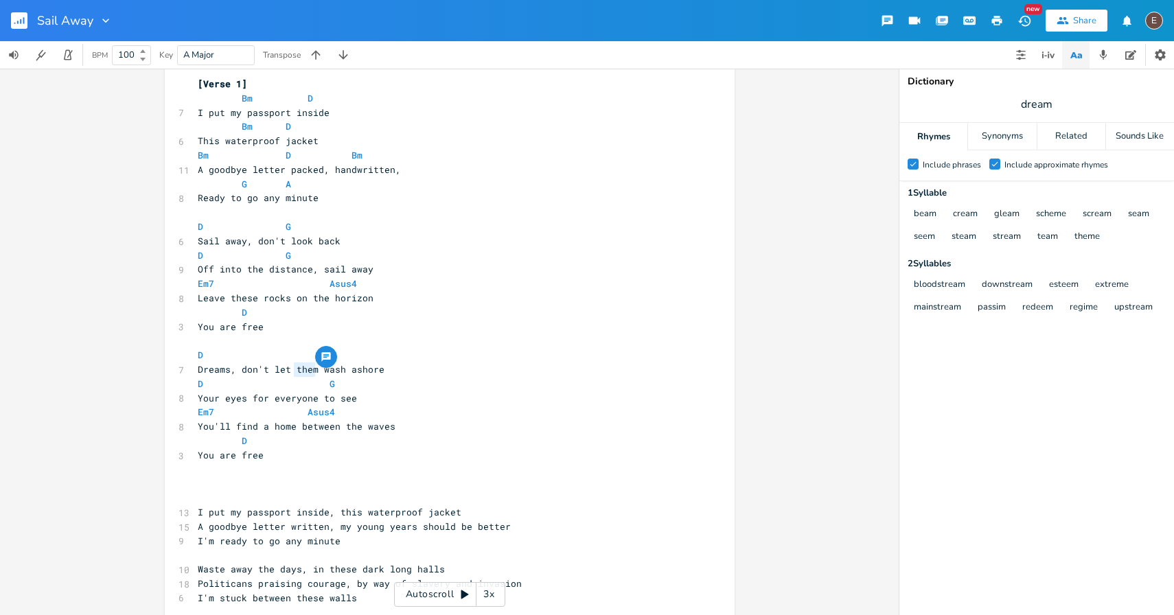
scroll to position [36, 0]
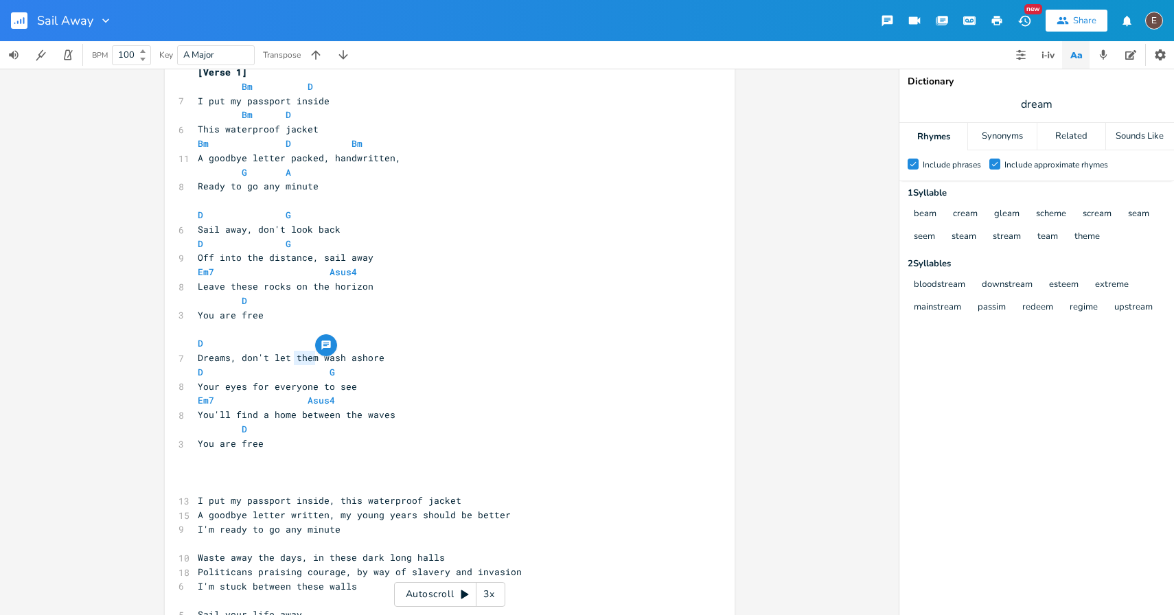
click at [14, 21] on rect "button" at bounding box center [19, 20] width 16 height 16
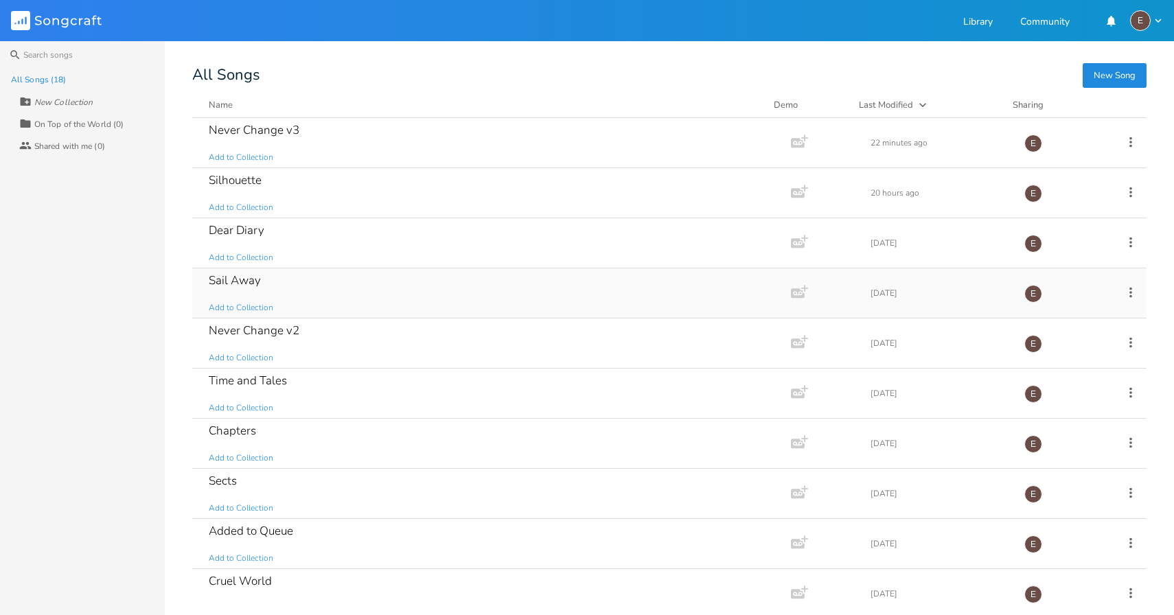
click at [301, 292] on div "Sail Away Add to Collection" at bounding box center [489, 292] width 560 height 49
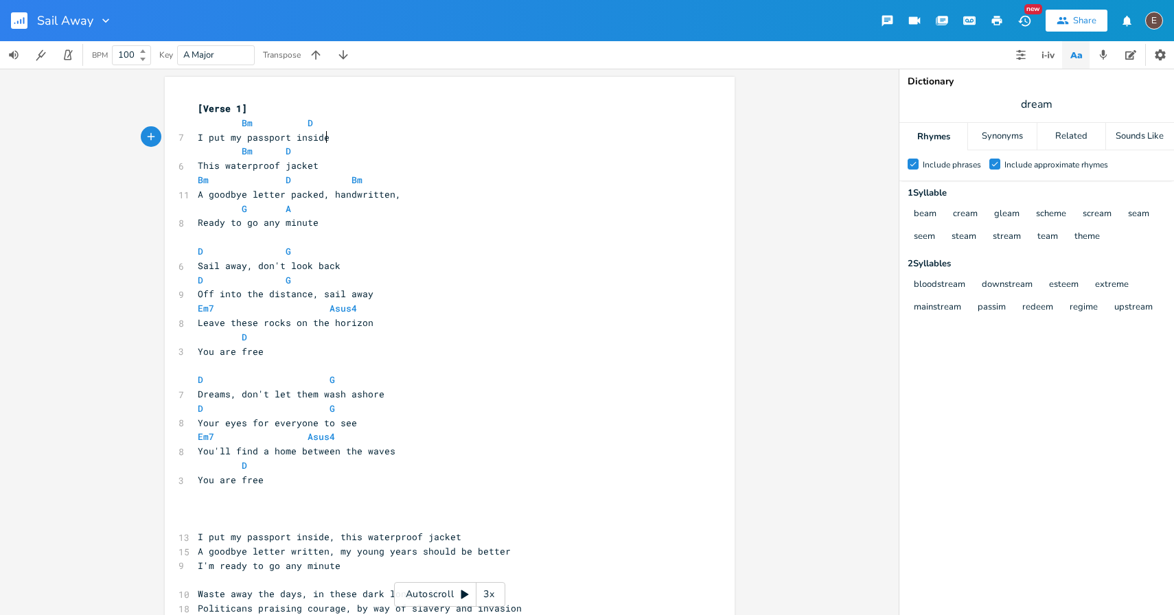
click at [387, 139] on pre "I put my passport inside" at bounding box center [443, 137] width 496 height 14
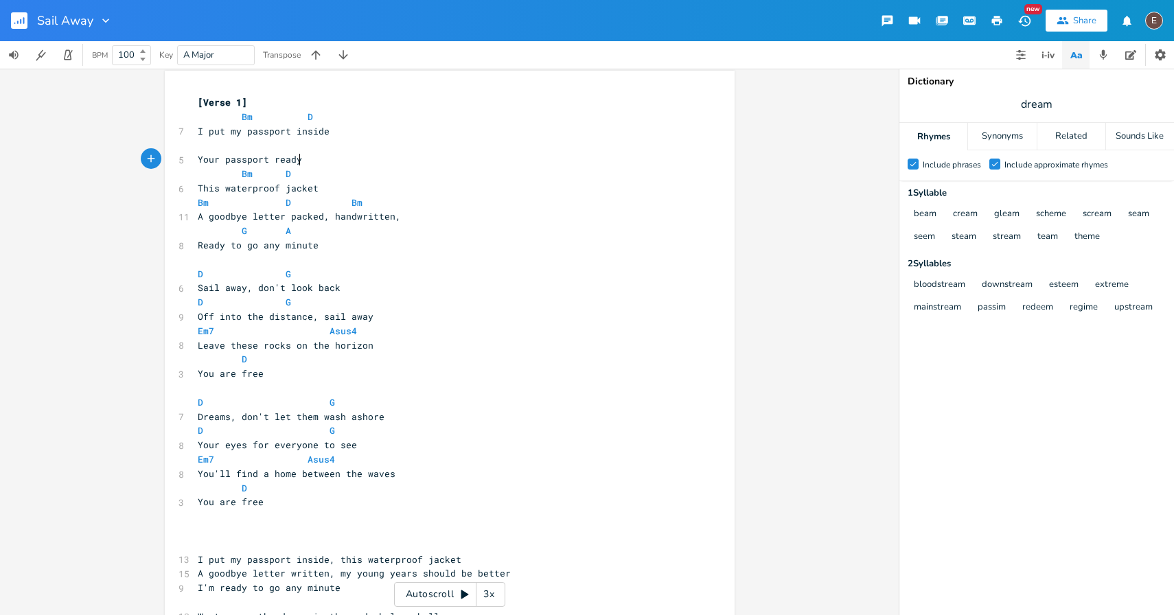
type textarea "Your passport ready"
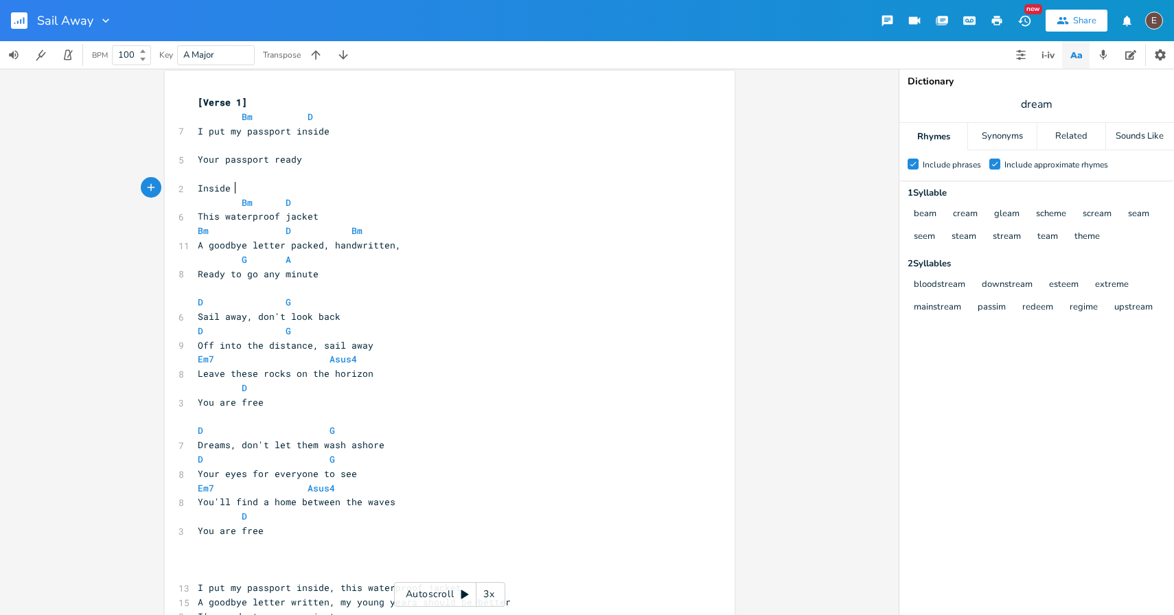
scroll to position [0, 36]
type textarea "Inside thi"
type textarea "this waterprooef ja"
type textarea "f jacket"
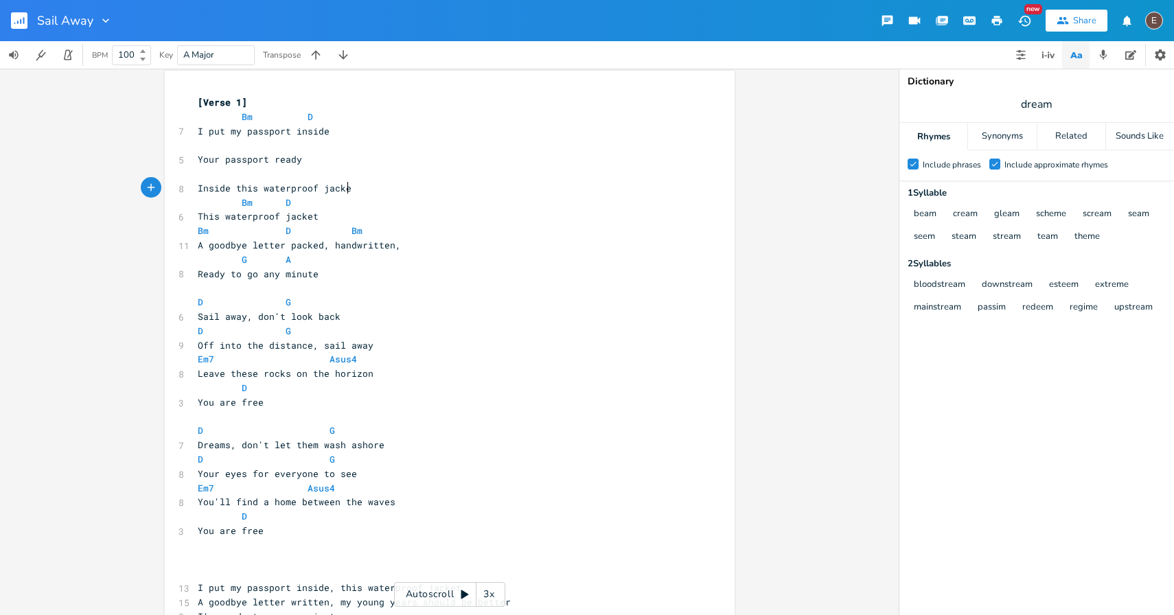
scroll to position [0, 31]
click at [314, 169] on pre "​" at bounding box center [443, 174] width 496 height 14
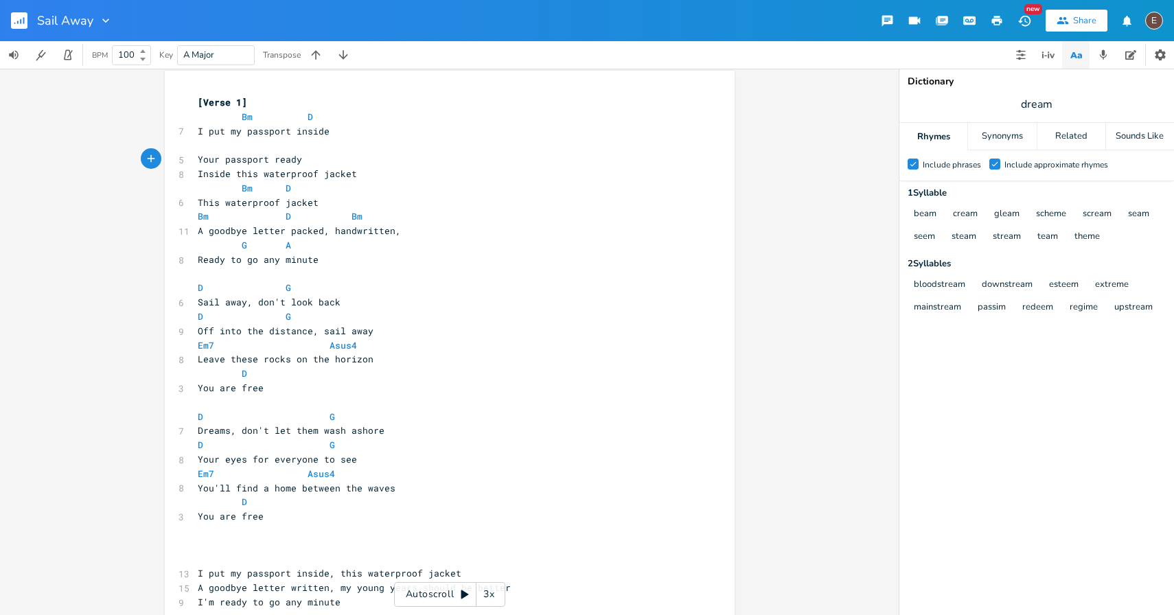
click at [362, 176] on pre "Inside this waterproof jacket" at bounding box center [443, 174] width 496 height 14
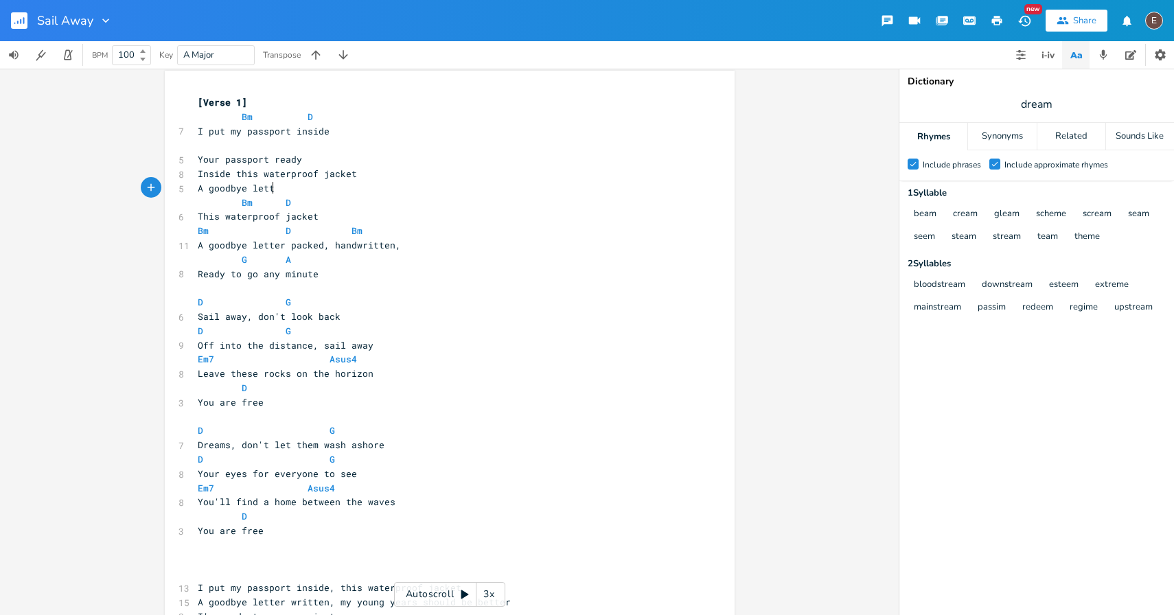
type textarea "A goodbye letter"
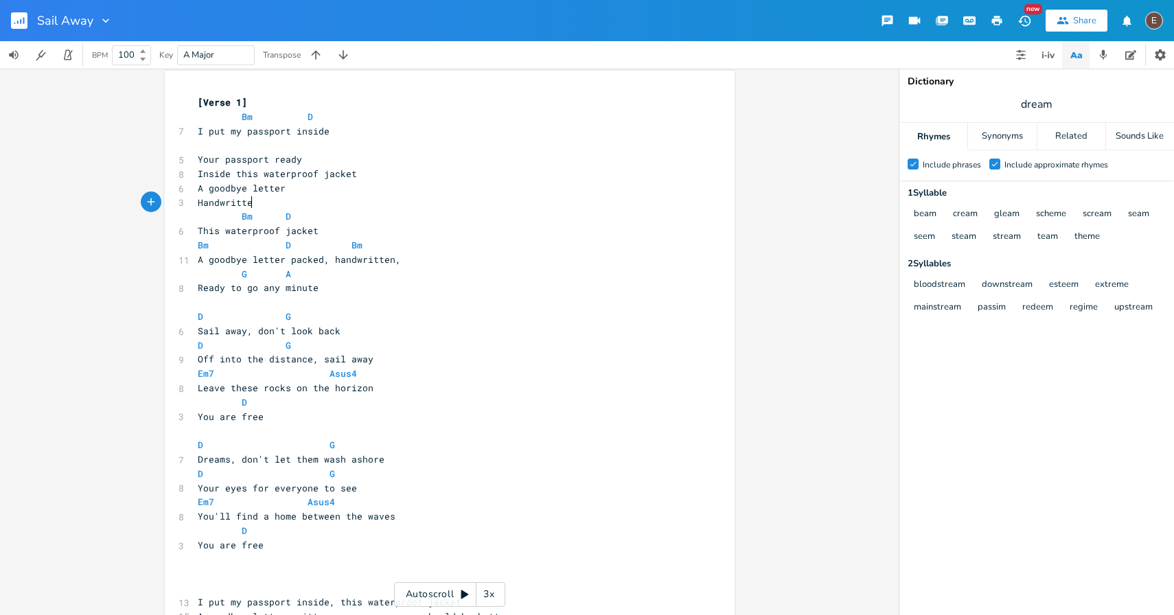
type textarea "Handwritten"
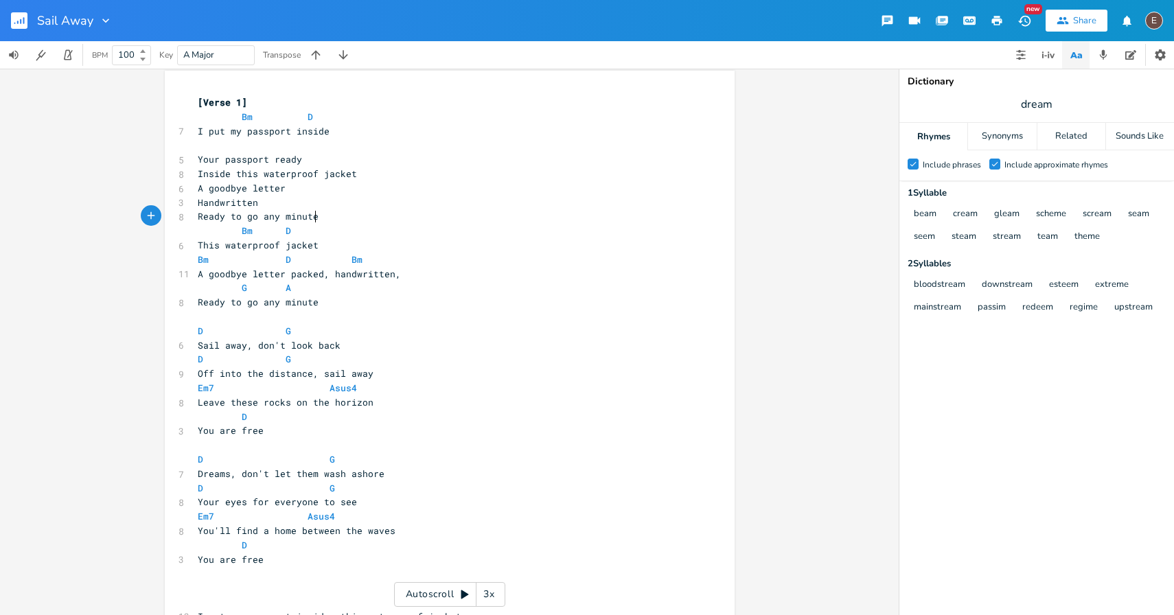
scroll to position [0, 98]
type textarea "Ready to go any minute"
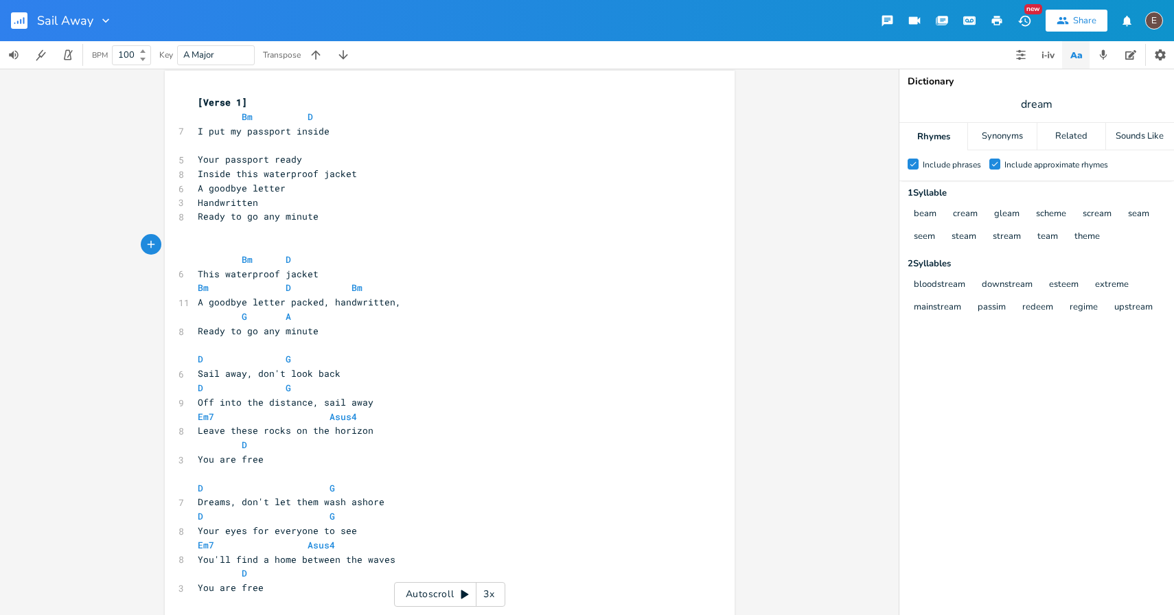
click at [238, 208] on pre "Handwritten" at bounding box center [443, 203] width 496 height 14
type textarea "Handwritten"
click at [238, 208] on pre "Handwritten" at bounding box center [443, 203] width 496 height 14
click at [332, 225] on pre "​" at bounding box center [443, 231] width 496 height 14
click at [317, 196] on pre "Handwritten" at bounding box center [443, 203] width 496 height 14
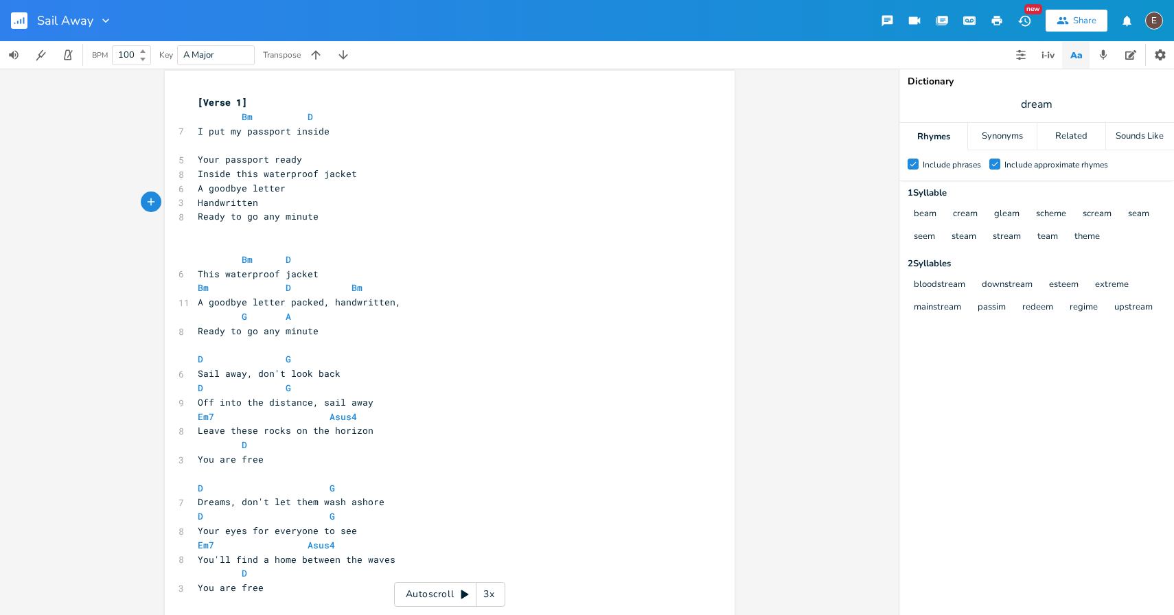
click at [296, 161] on span "Your passport ready" at bounding box center [250, 159] width 104 height 12
click at [288, 161] on span "Your passport ready" at bounding box center [250, 159] width 104 height 12
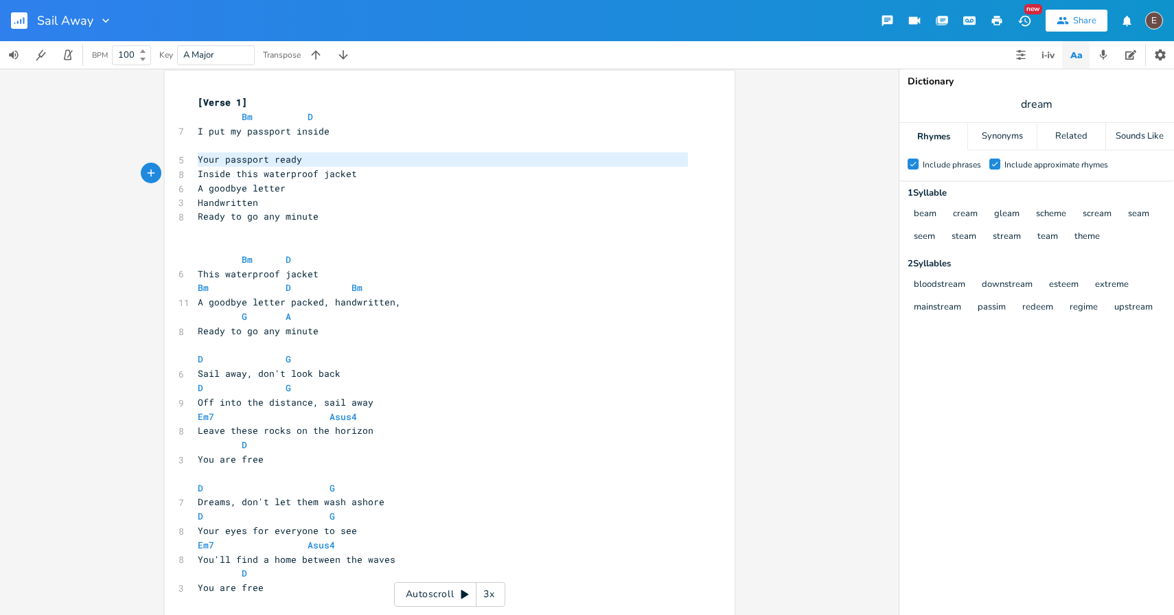
click at [288, 161] on span "Your passport ready" at bounding box center [250, 159] width 104 height 12
type textarea "Your passport ready"
click at [294, 165] on pre "Your passport ready" at bounding box center [443, 159] width 496 height 14
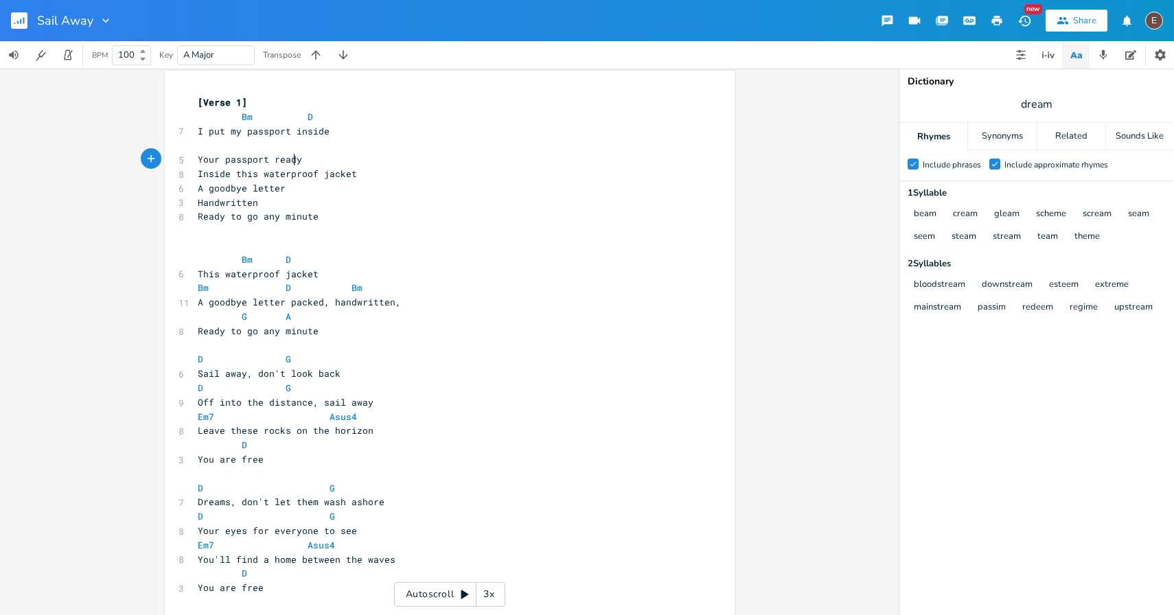
click at [290, 164] on span "Your passport ready" at bounding box center [250, 159] width 104 height 12
type textarea "ready"
click at [290, 164] on span "Your passport ready" at bounding box center [250, 159] width 104 height 12
click at [238, 177] on span "Inside this waterproof jacket" at bounding box center [277, 174] width 159 height 12
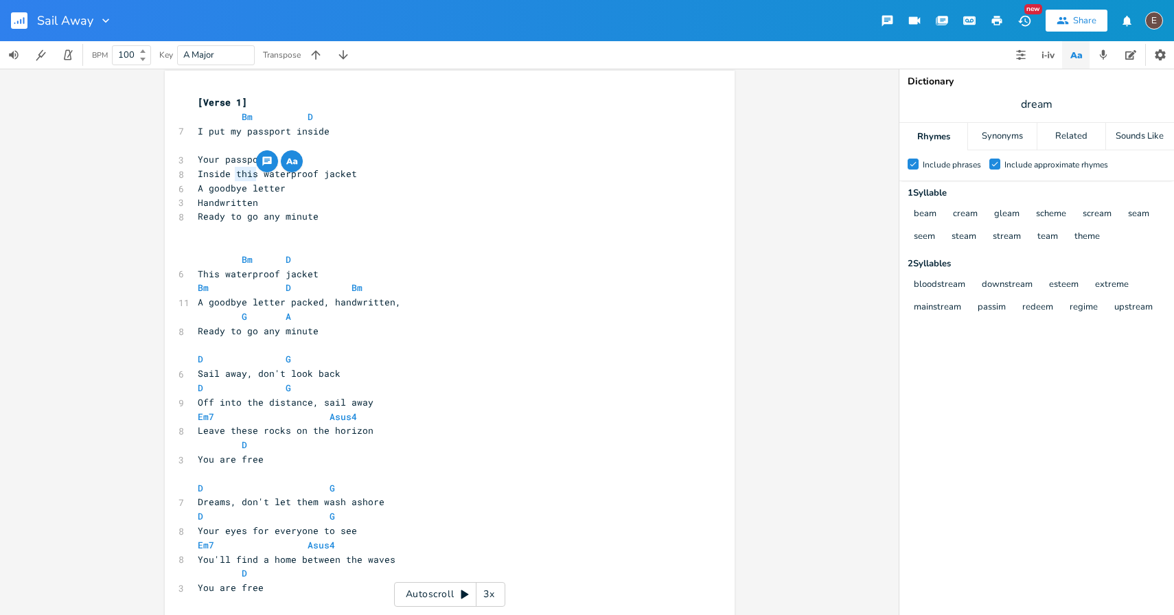
type textarea "a"
click at [305, 190] on pre "A goodbye letter" at bounding box center [443, 188] width 496 height 14
type textarea "handwritten"
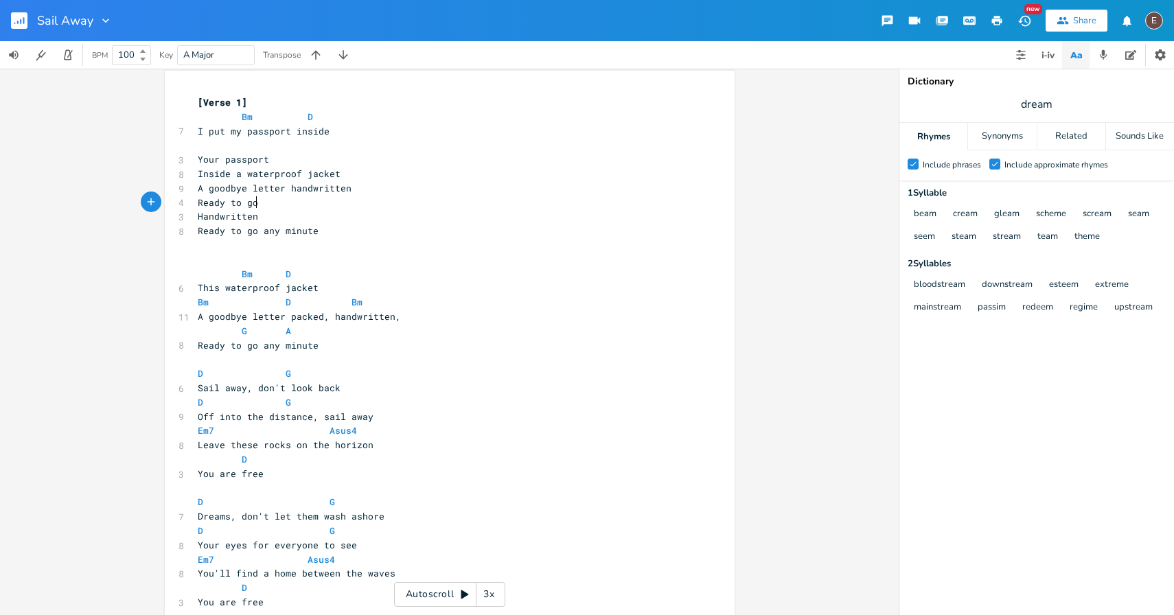
scroll to position [0, 51]
type textarea "Ready to go"
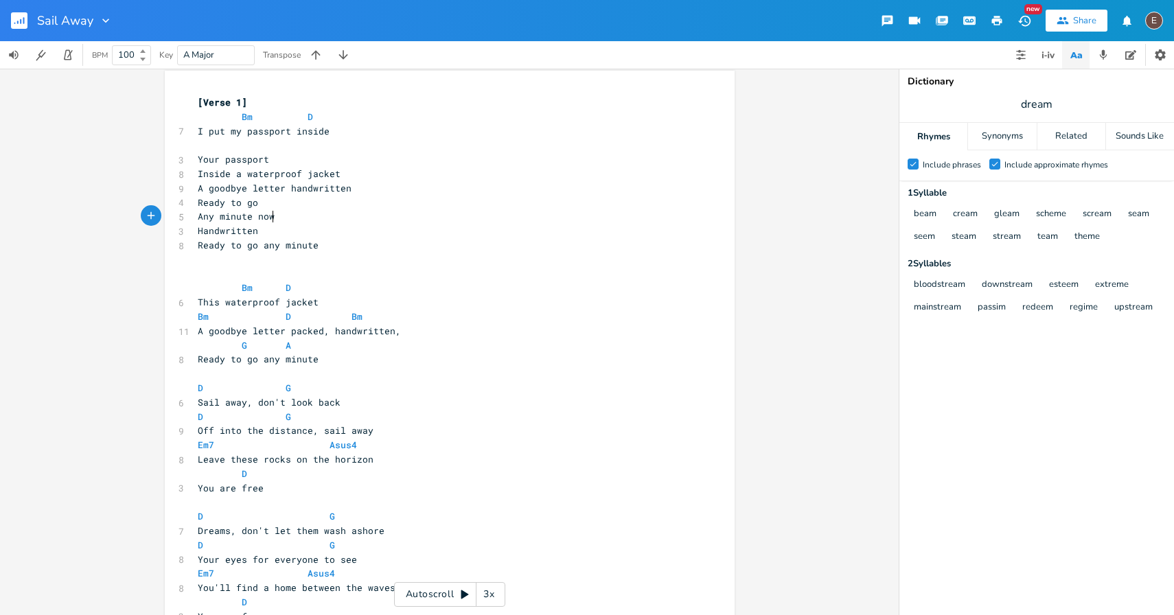
type textarea "Any minute now"
type textarea "Handwritten Ready to go any minute"
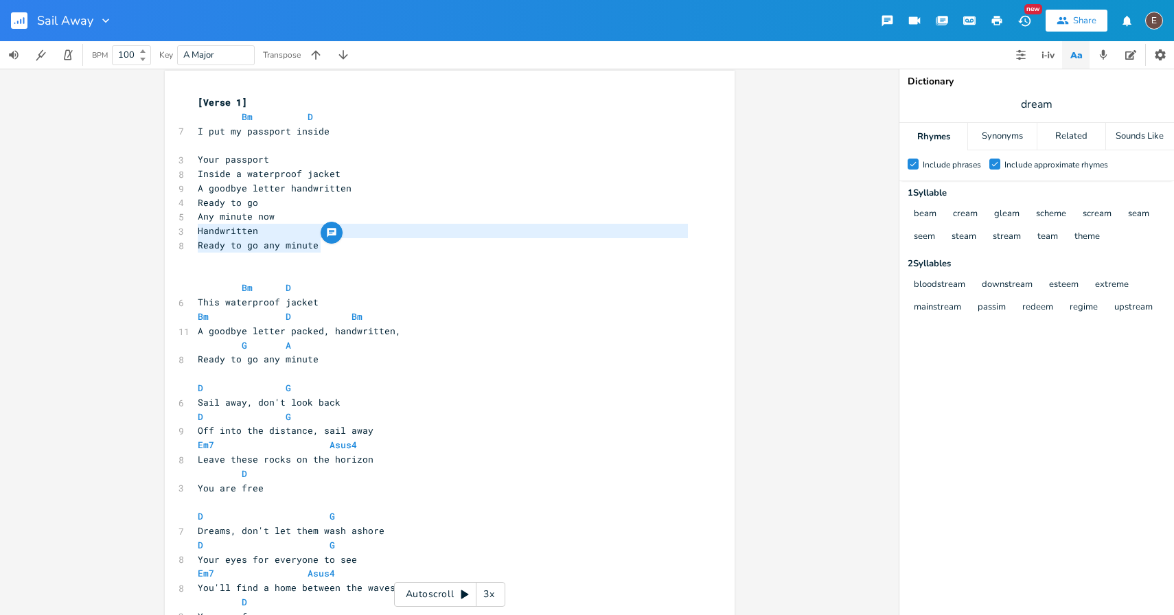
drag, startPoint x: 323, startPoint y: 249, endPoint x: 158, endPoint y: 235, distance: 165.3
click at [158, 235] on div "Handwritten Ready to go any minute x [Verse 1] Bm D 7 I put my passport inside …" at bounding box center [449, 342] width 899 height 546
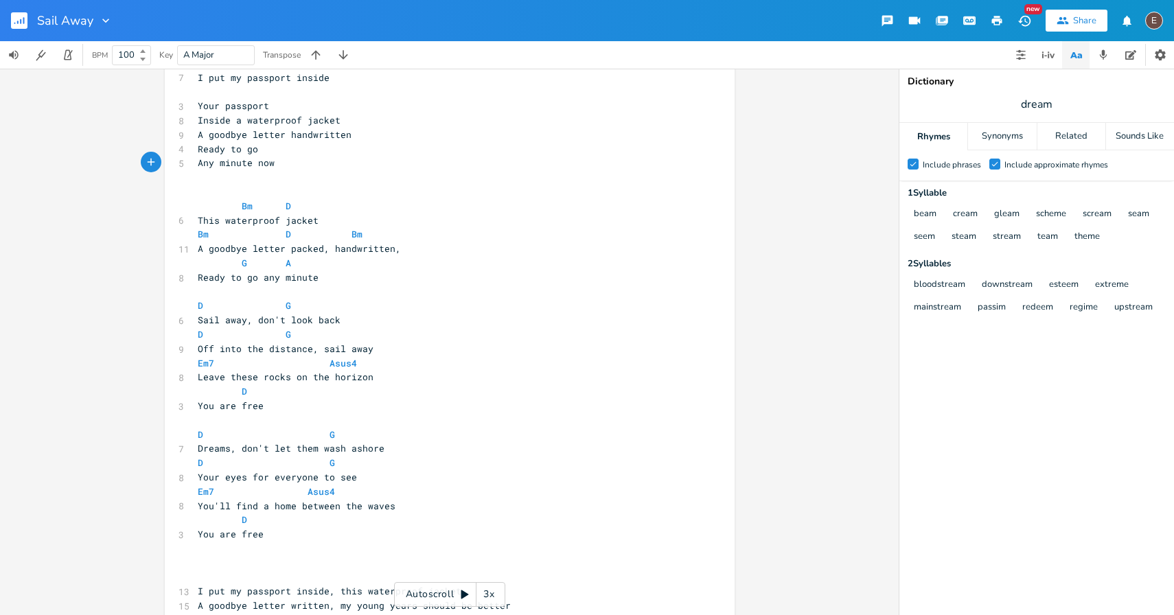
scroll to position [0, 0]
